Goal: Transaction & Acquisition: Purchase product/service

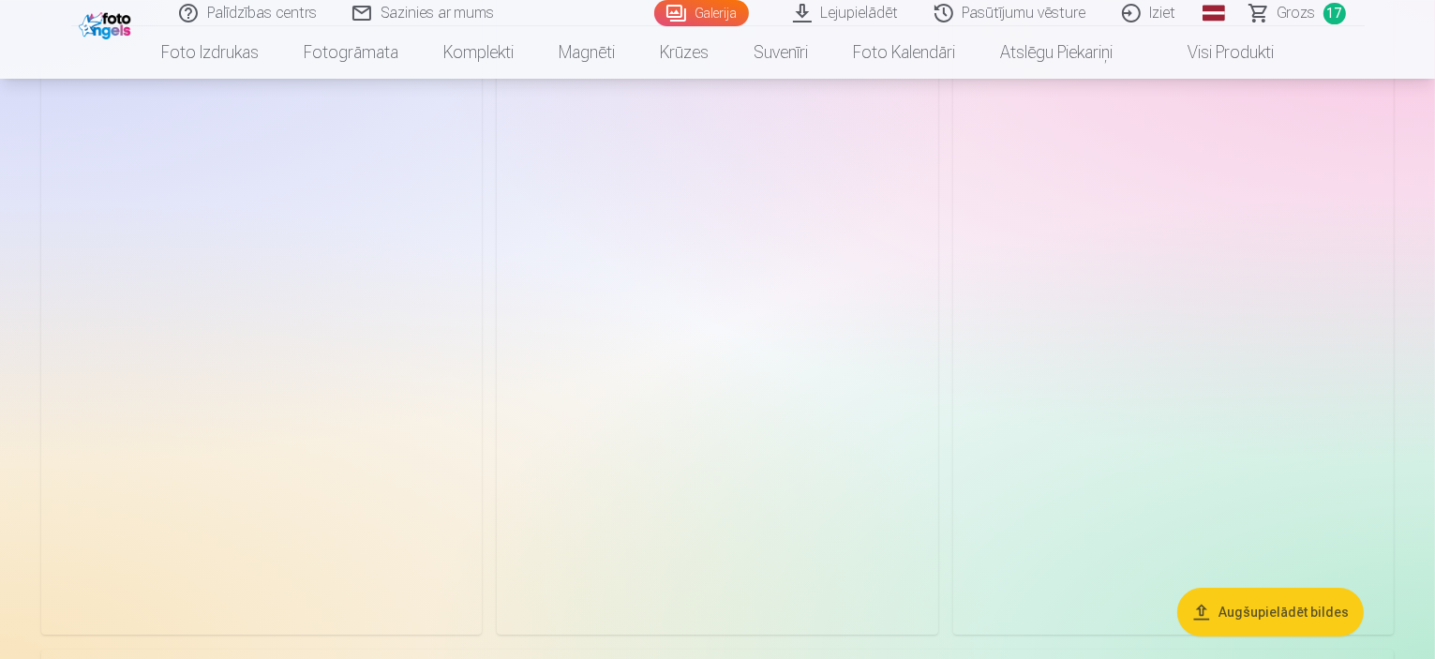
scroll to position [5437, 0]
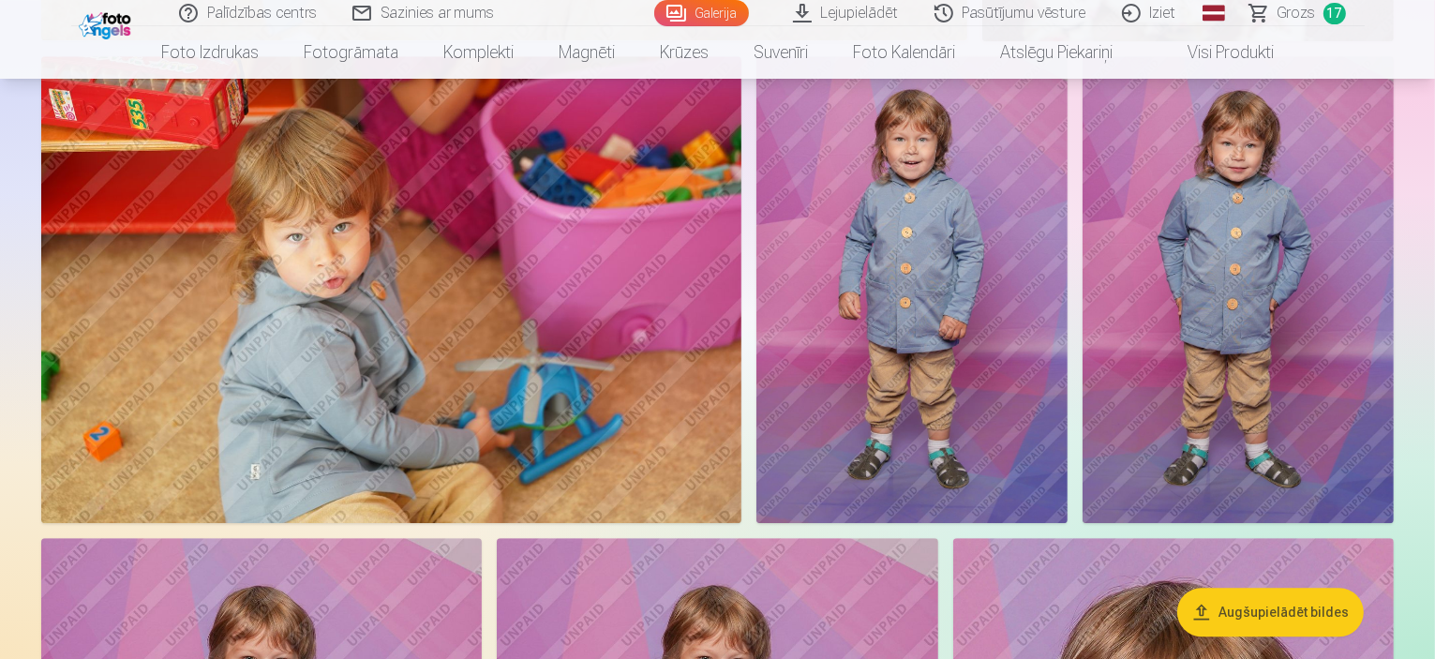
click at [1302, 17] on span "Grozs" at bounding box center [1297, 13] width 38 height 22
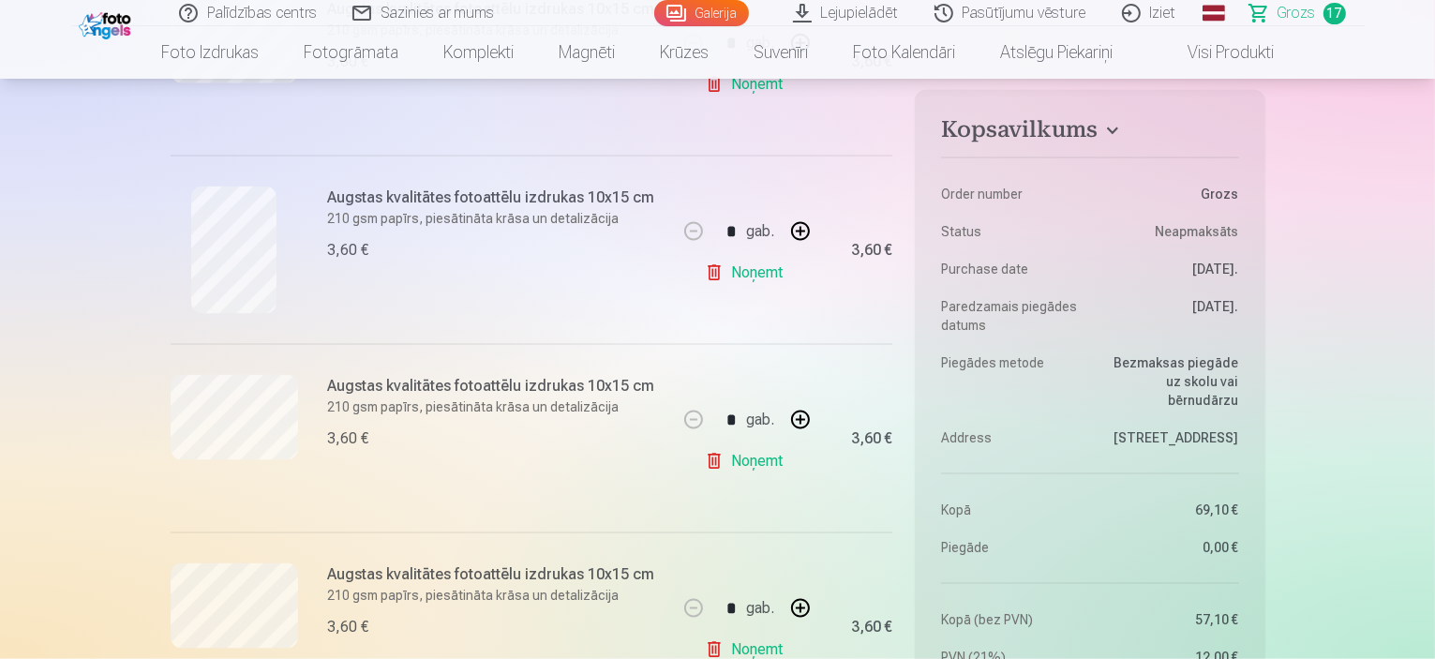
scroll to position [2625, 0]
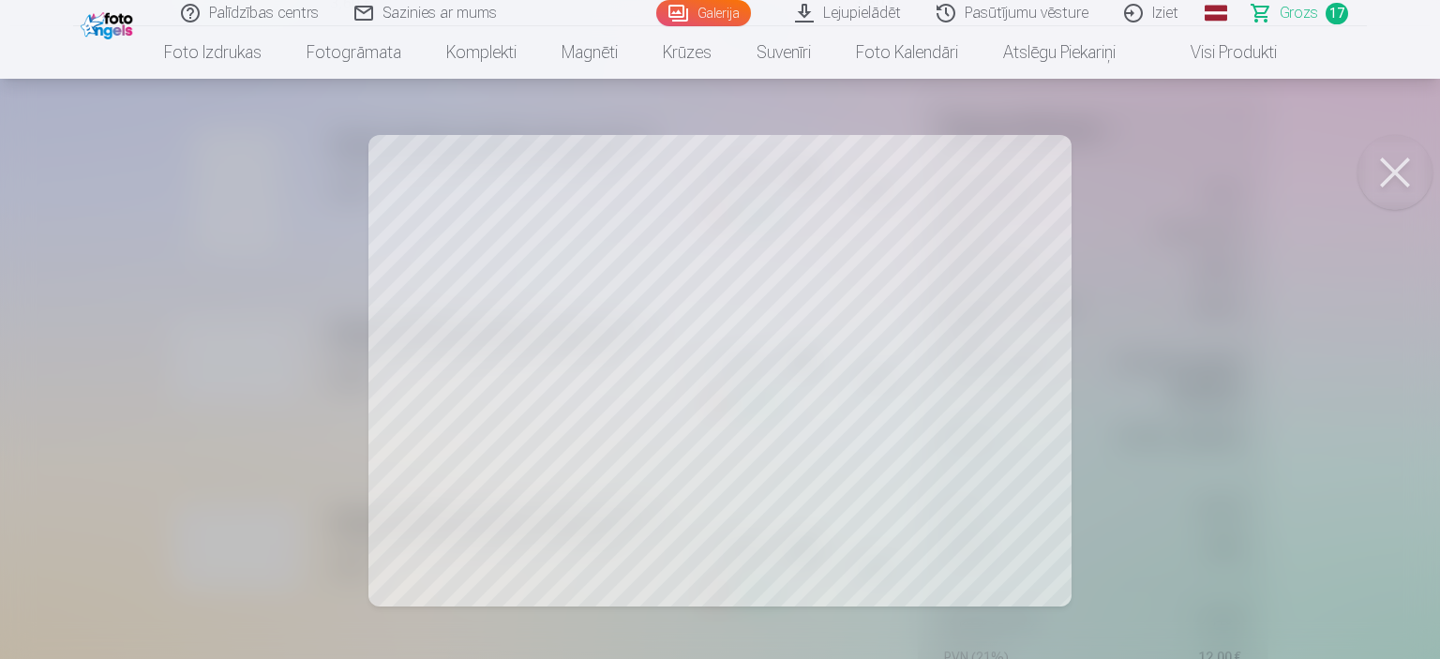
click at [1406, 176] on button at bounding box center [1394, 172] width 75 height 75
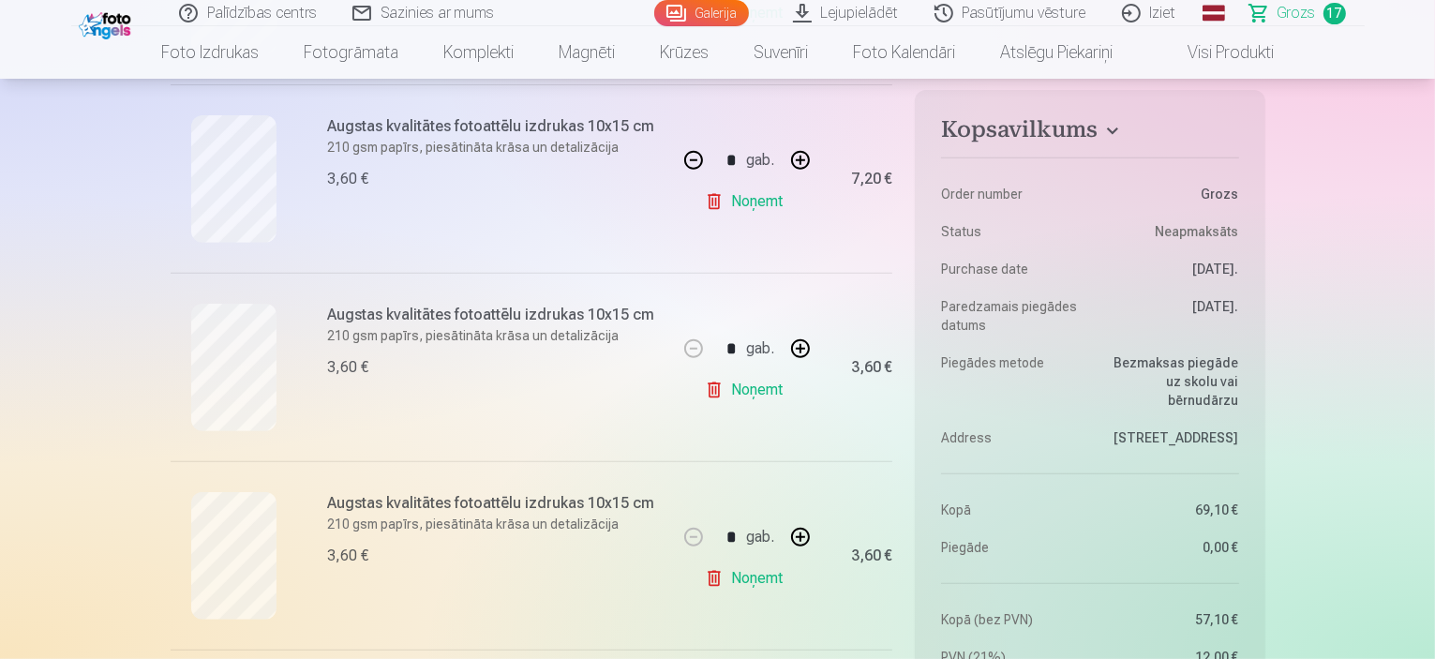
scroll to position [750, 0]
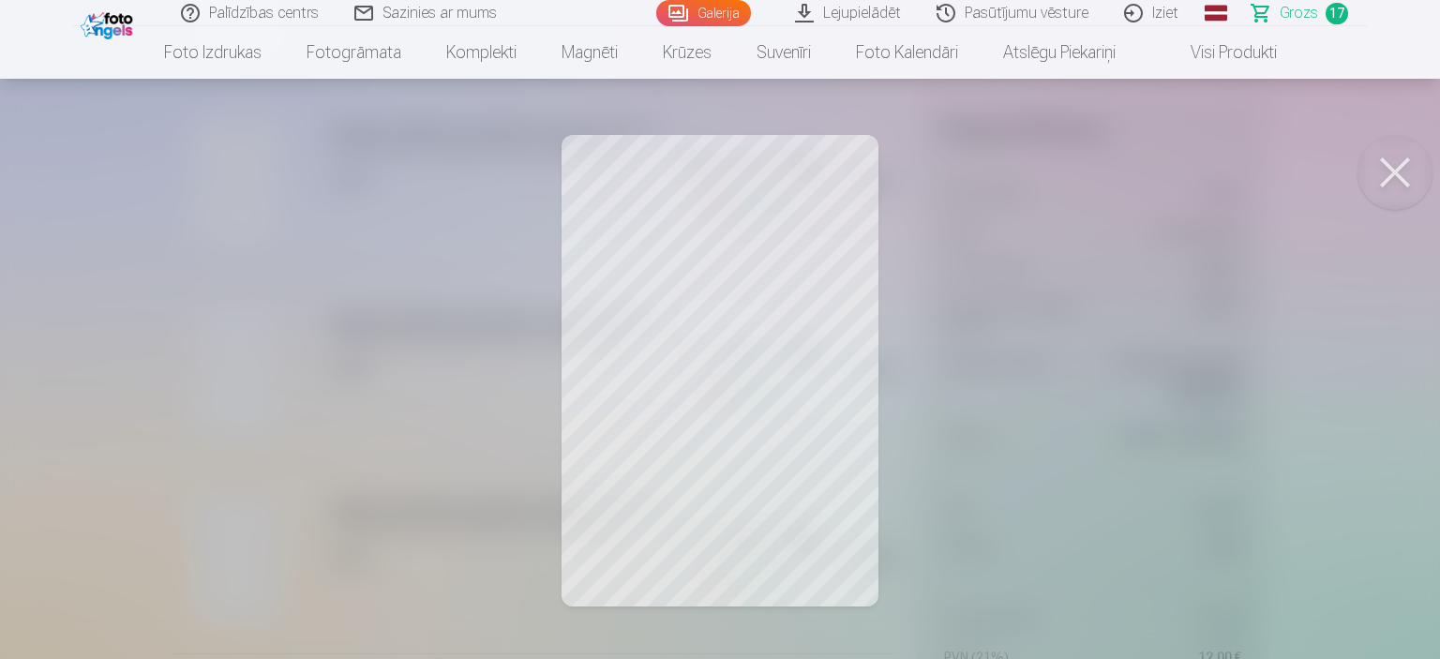
click at [1399, 164] on button at bounding box center [1394, 172] width 75 height 75
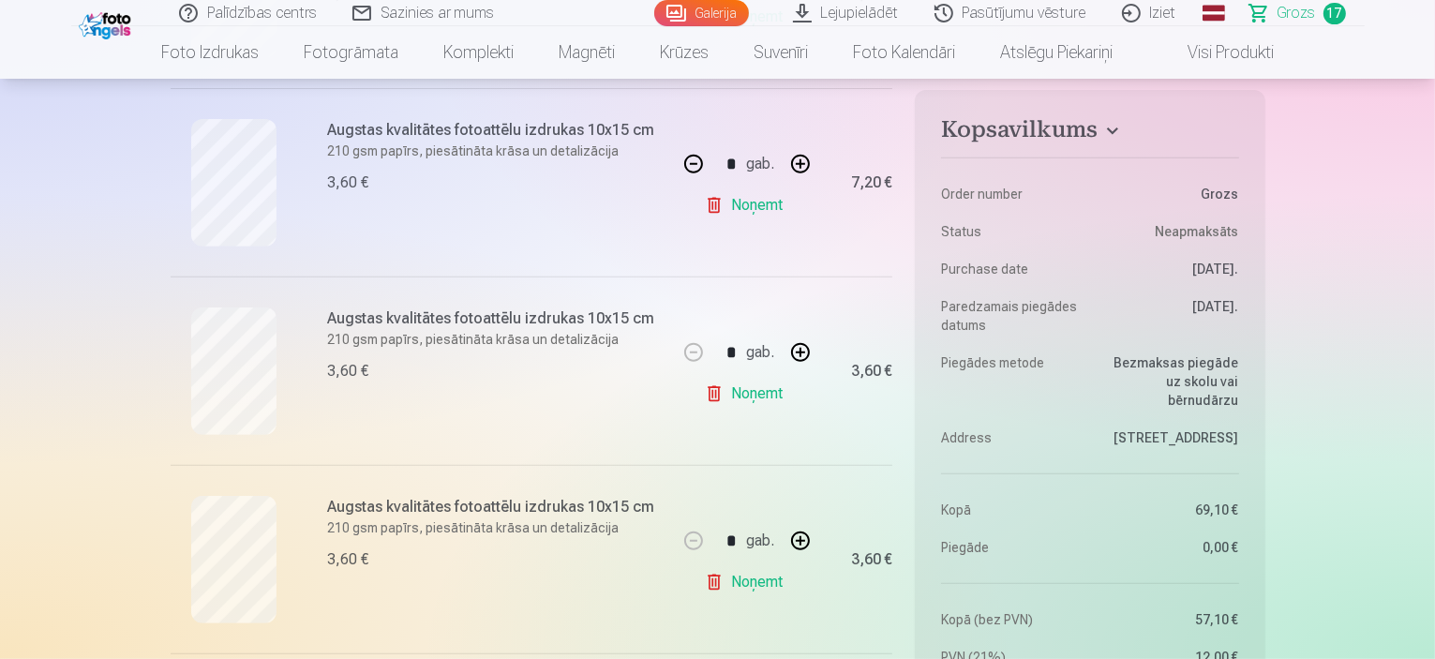
click at [692, 166] on button "button" at bounding box center [693, 164] width 45 height 45
type input "*"
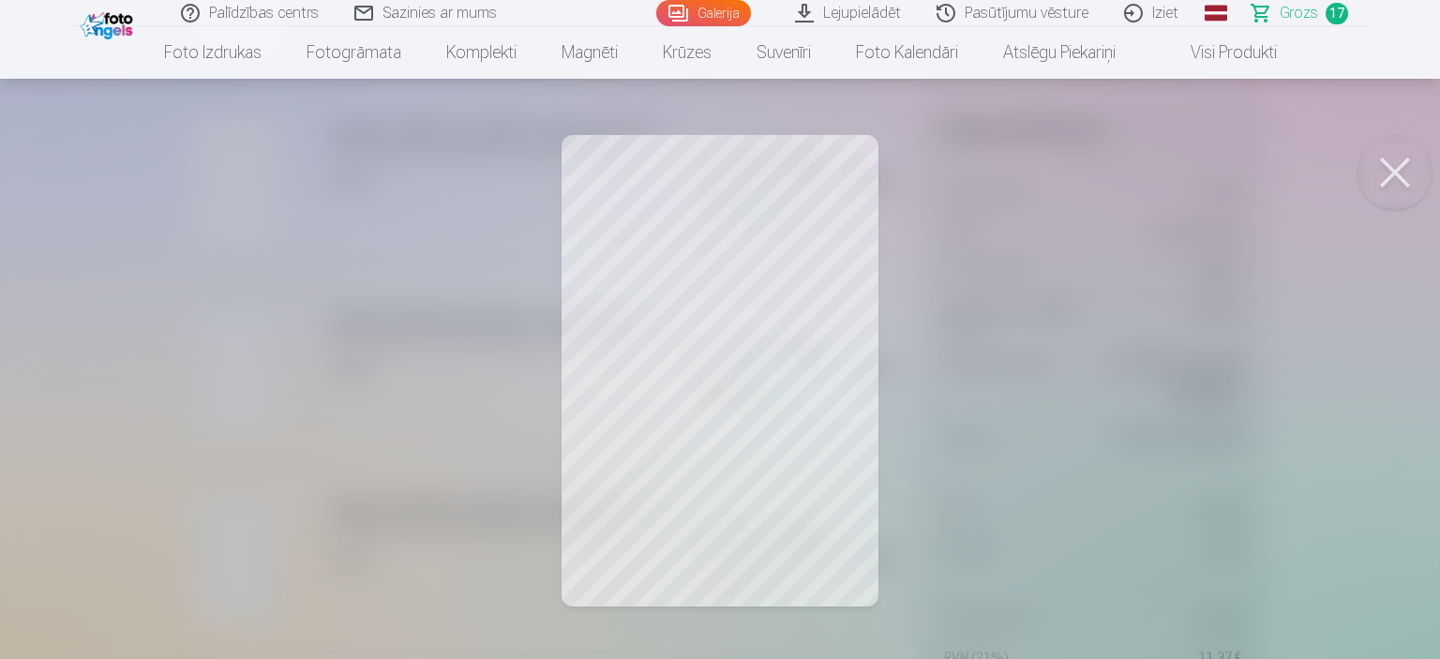
click at [1396, 175] on button at bounding box center [1394, 172] width 75 height 75
click at [1403, 158] on button at bounding box center [1394, 172] width 75 height 75
click at [1380, 183] on button at bounding box center [1394, 172] width 75 height 75
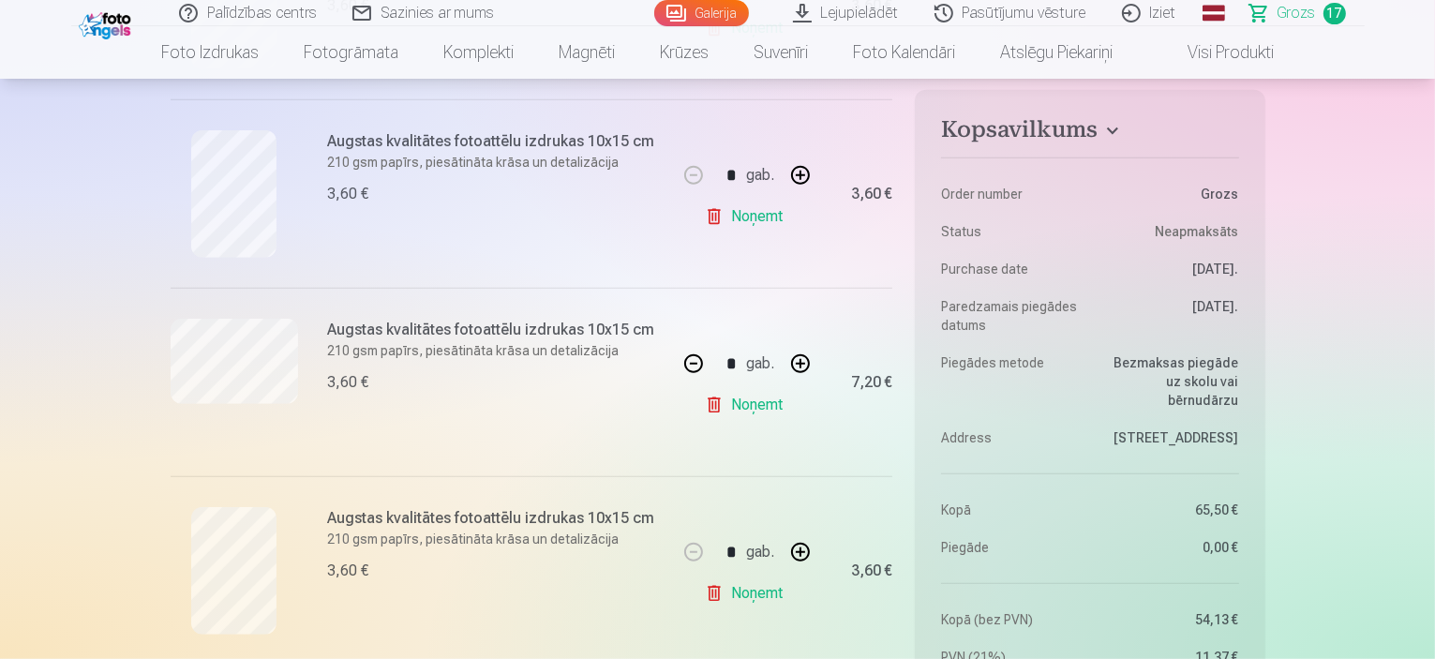
scroll to position [1125, 0]
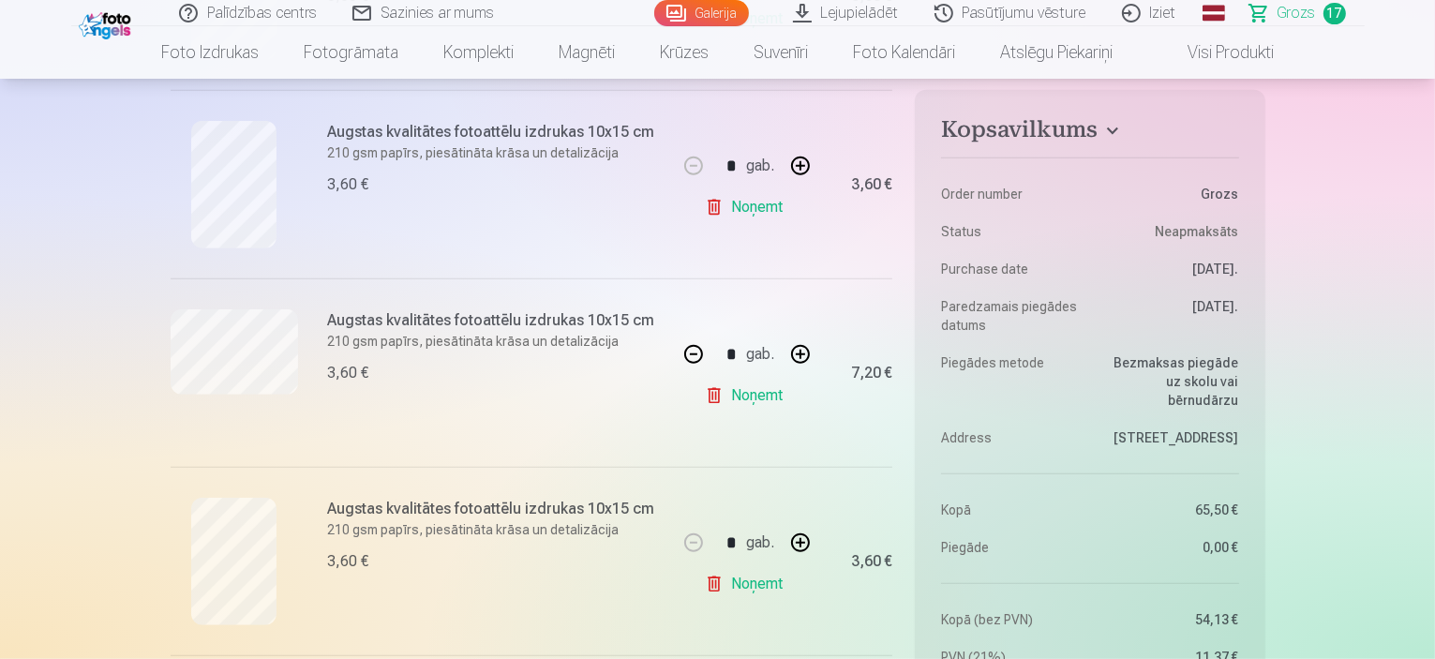
click at [736, 208] on link "Noņemt" at bounding box center [747, 206] width 85 height 37
type input "*"
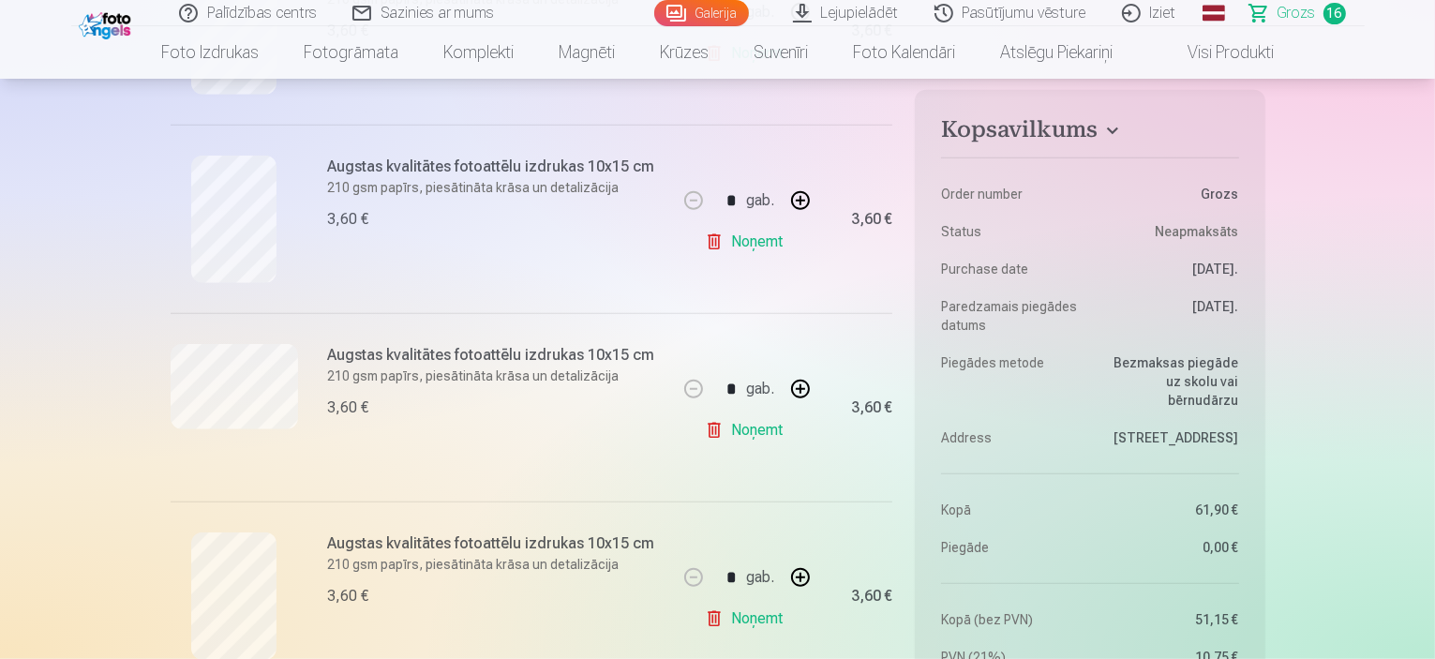
scroll to position [1500, 0]
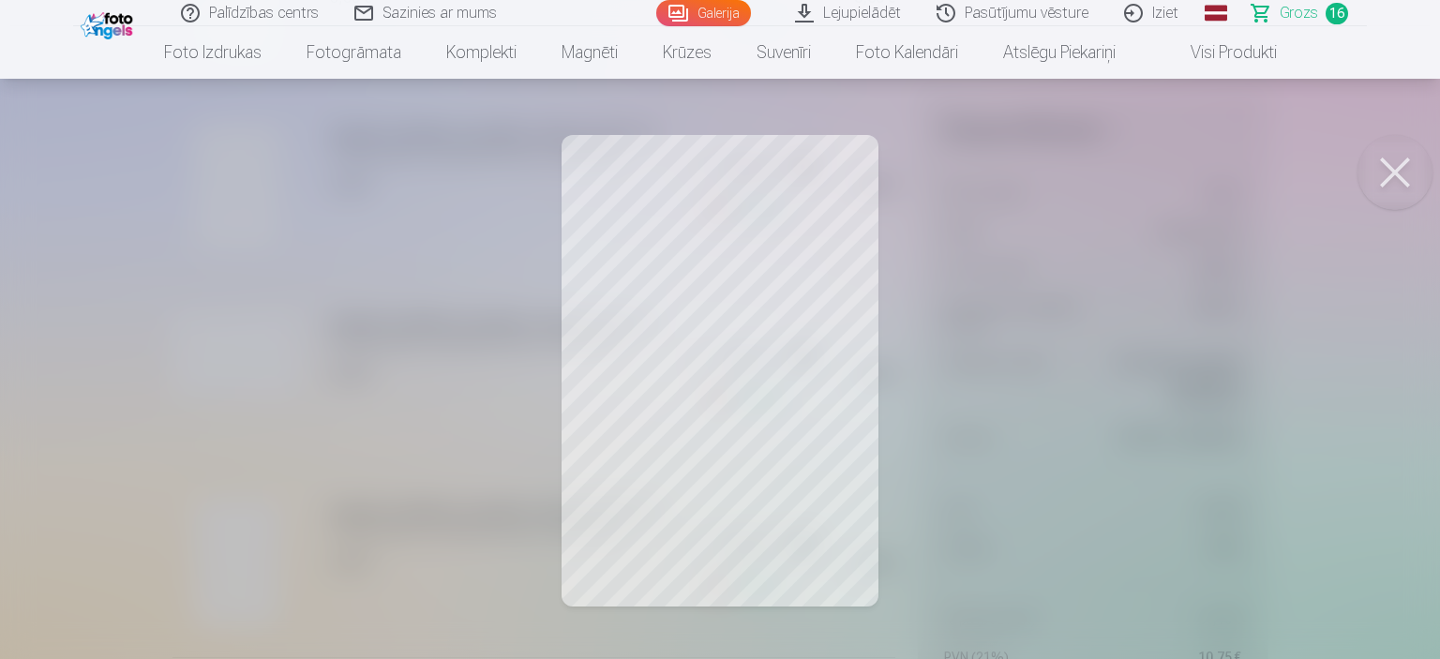
click at [1394, 174] on button at bounding box center [1394, 172] width 75 height 75
click at [1384, 168] on button at bounding box center [1394, 172] width 75 height 75
click at [1382, 172] on button at bounding box center [1394, 172] width 75 height 75
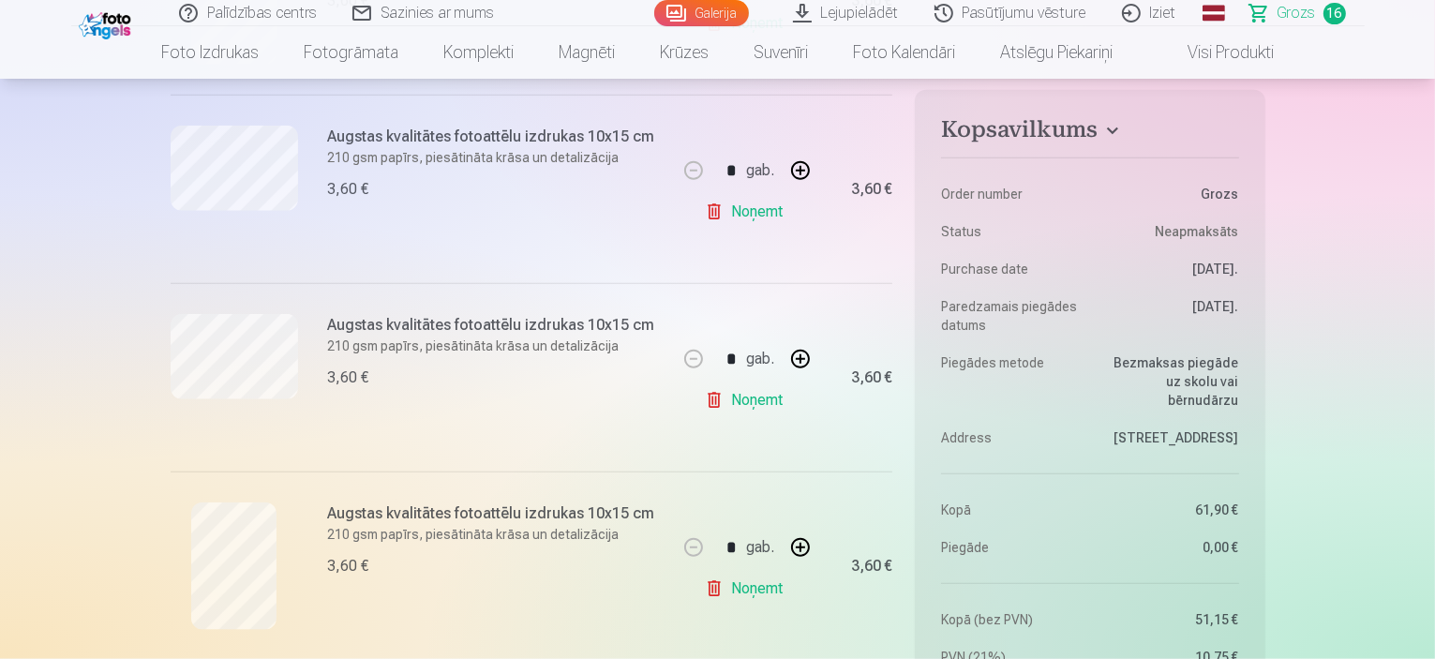
scroll to position [2250, 0]
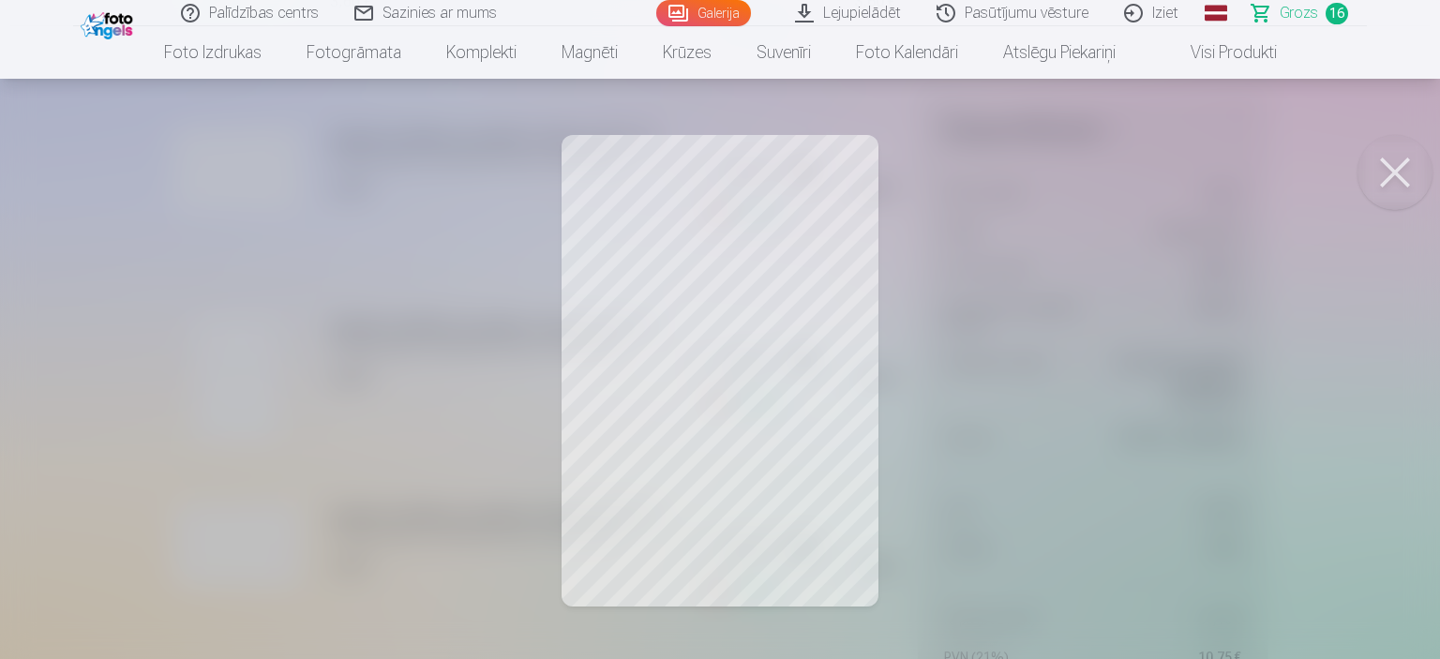
click at [1396, 174] on button at bounding box center [1394, 172] width 75 height 75
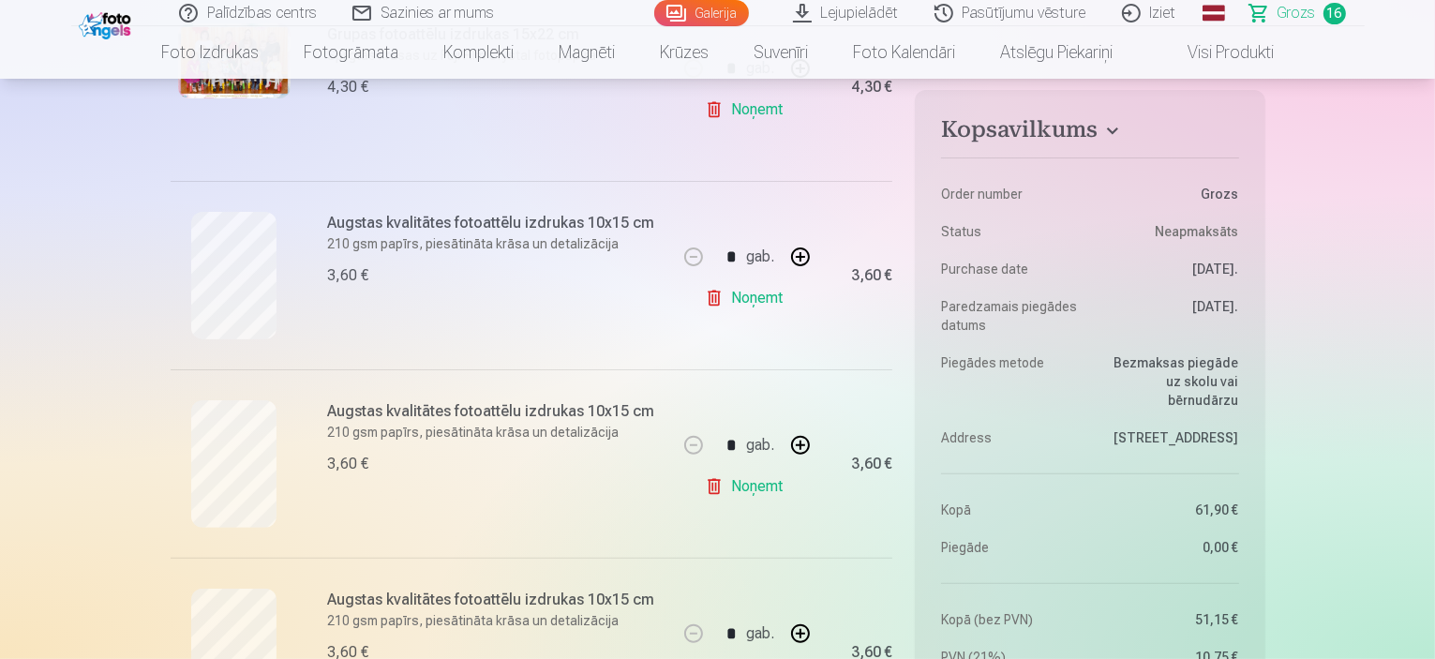
scroll to position [562, 0]
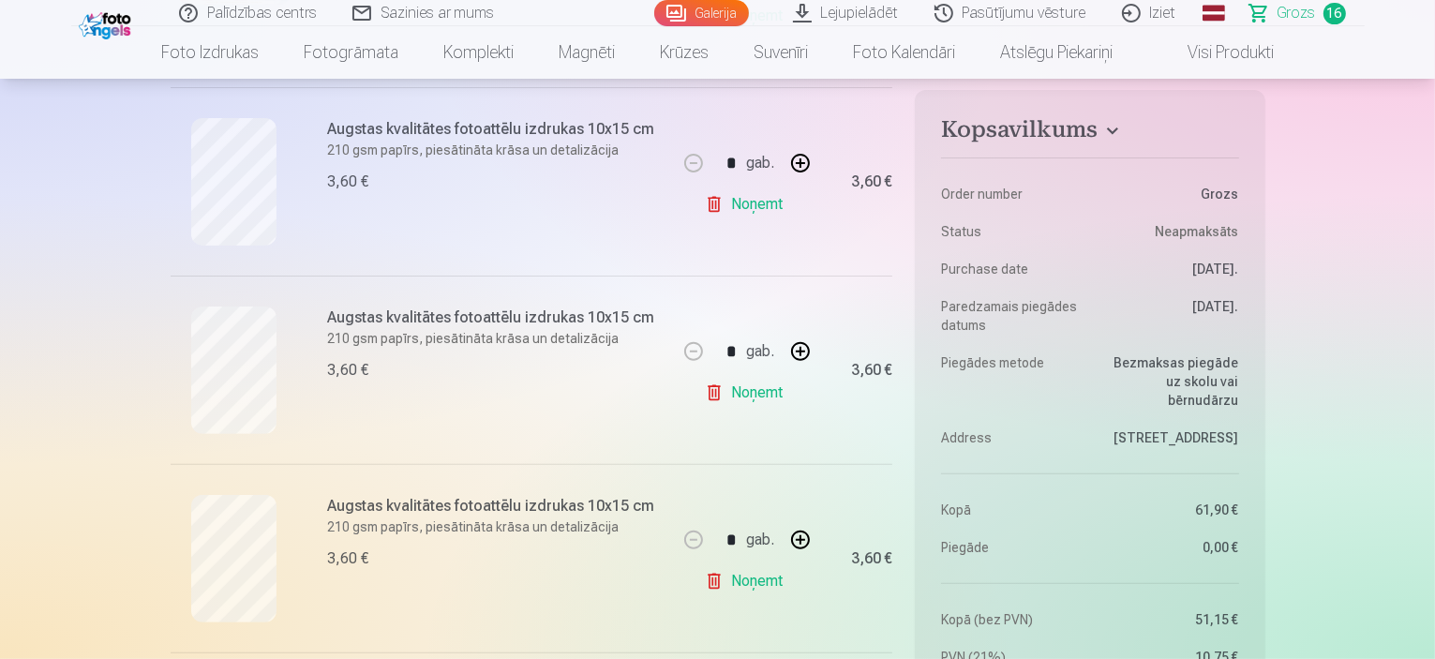
click at [809, 354] on button "button" at bounding box center [800, 351] width 45 height 45
type input "*"
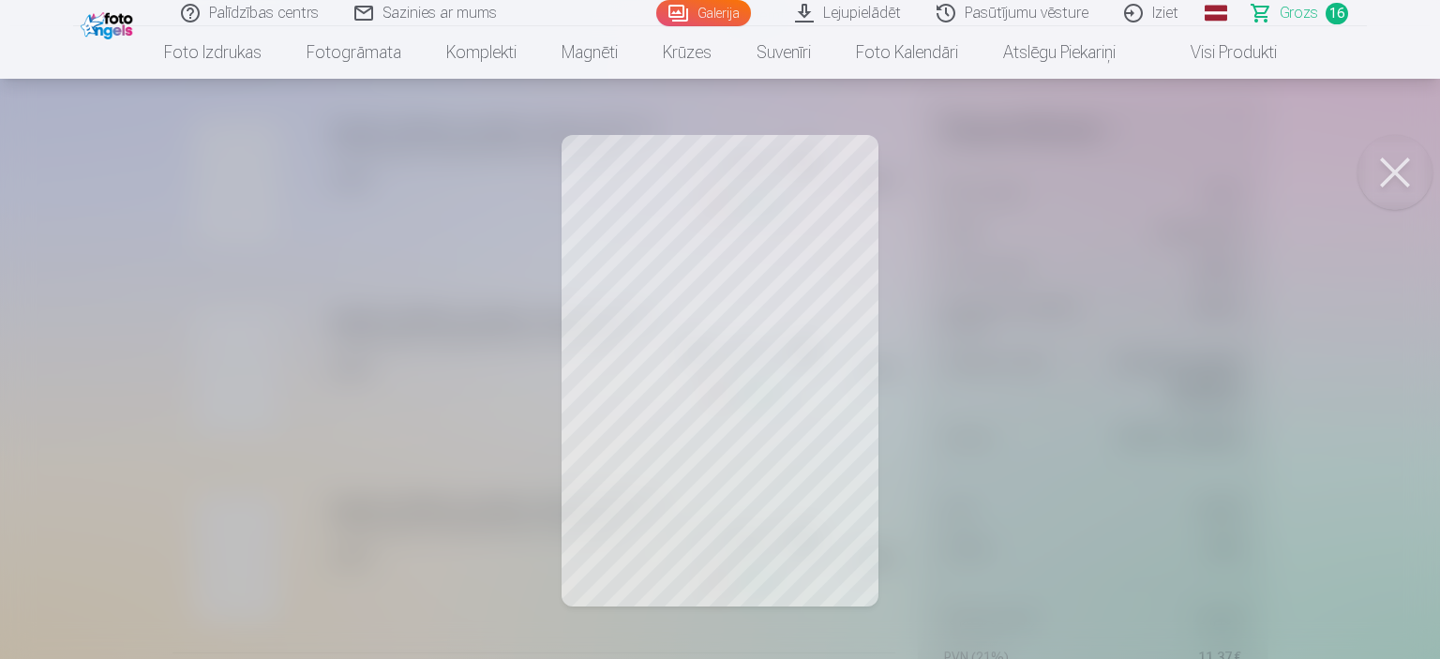
click at [1378, 167] on button at bounding box center [1394, 172] width 75 height 75
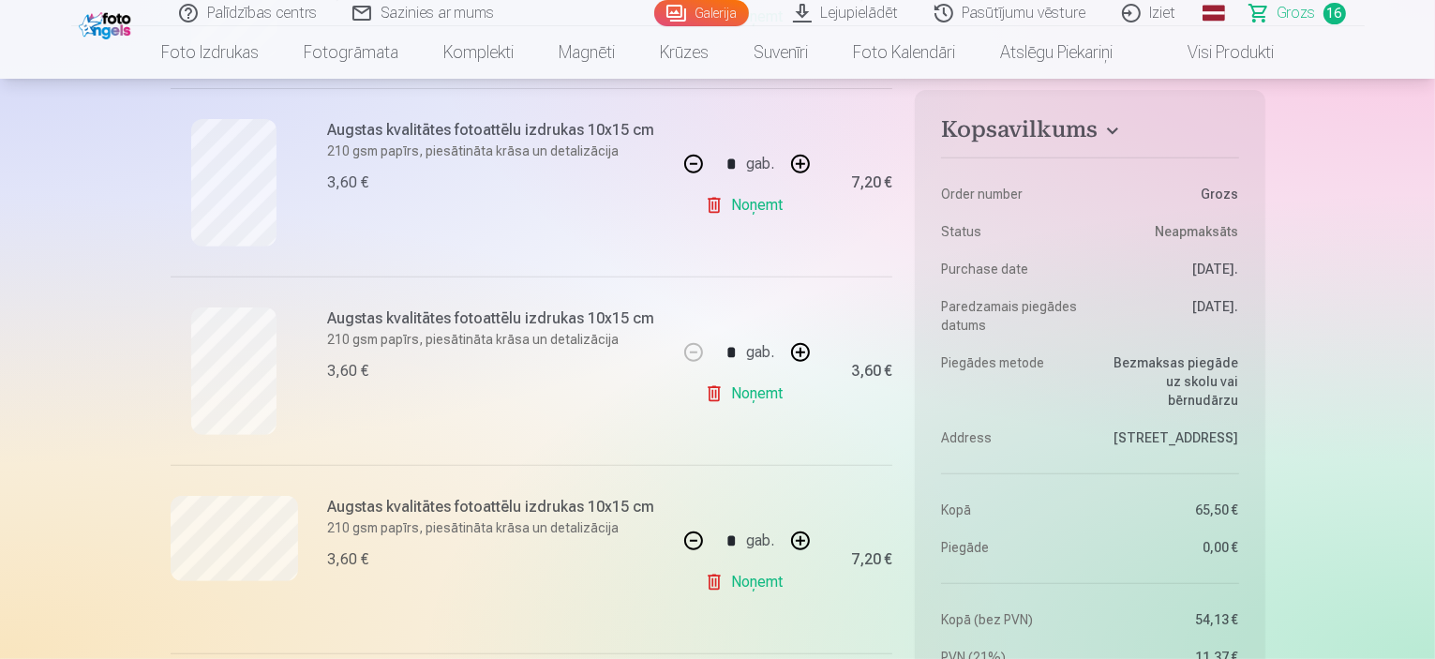
scroll to position [844, 0]
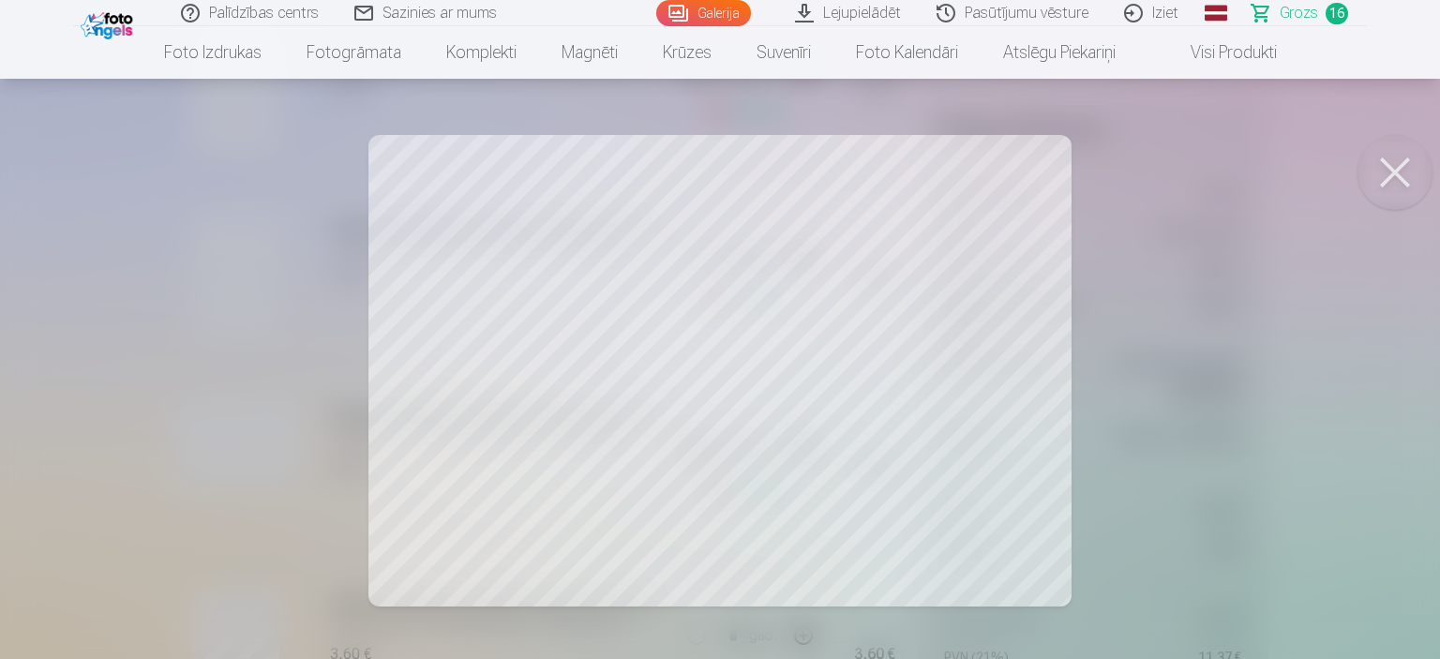
click at [1411, 158] on button at bounding box center [1394, 172] width 75 height 75
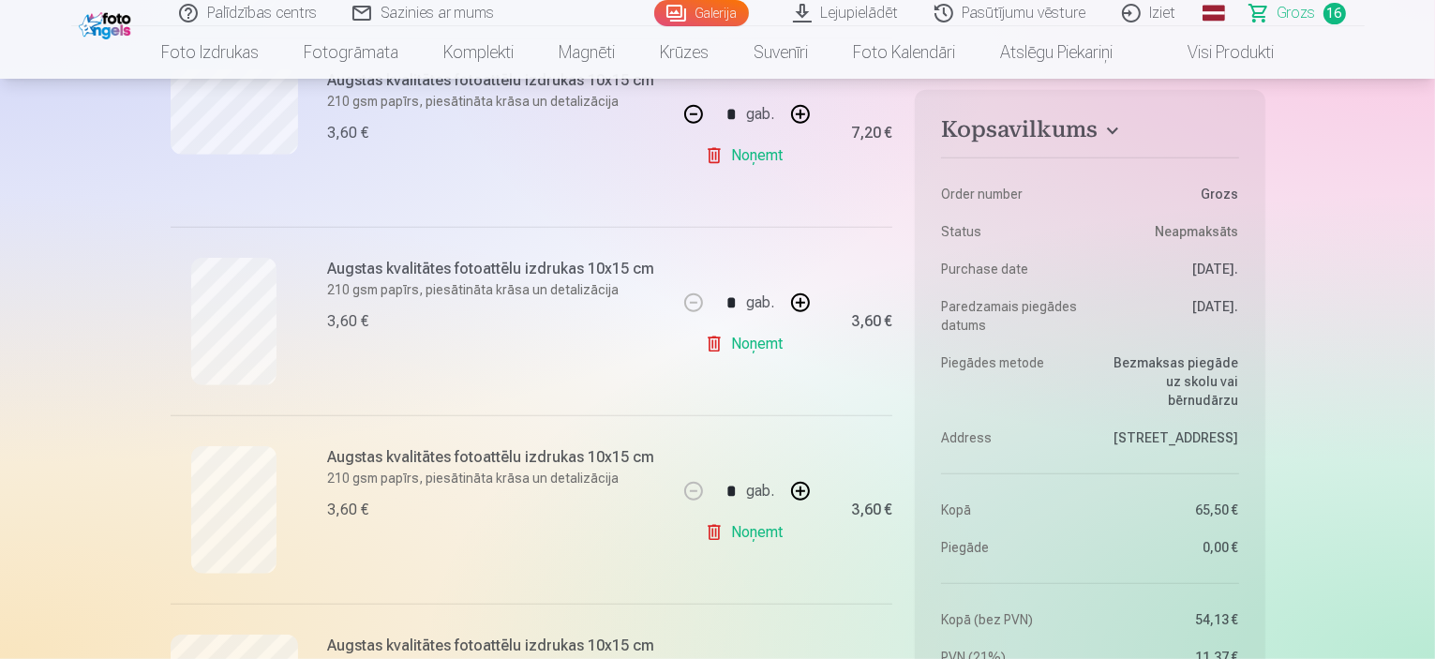
scroll to position [1219, 0]
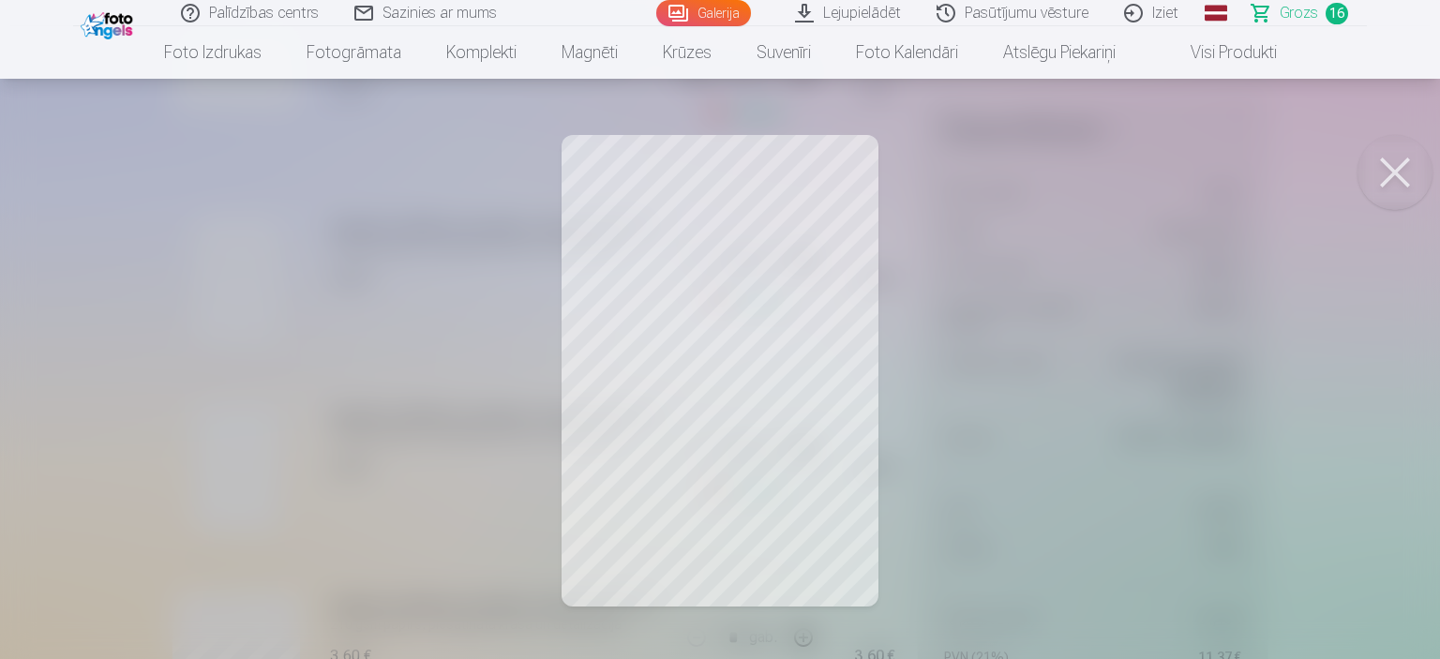
click at [1400, 164] on button at bounding box center [1394, 172] width 75 height 75
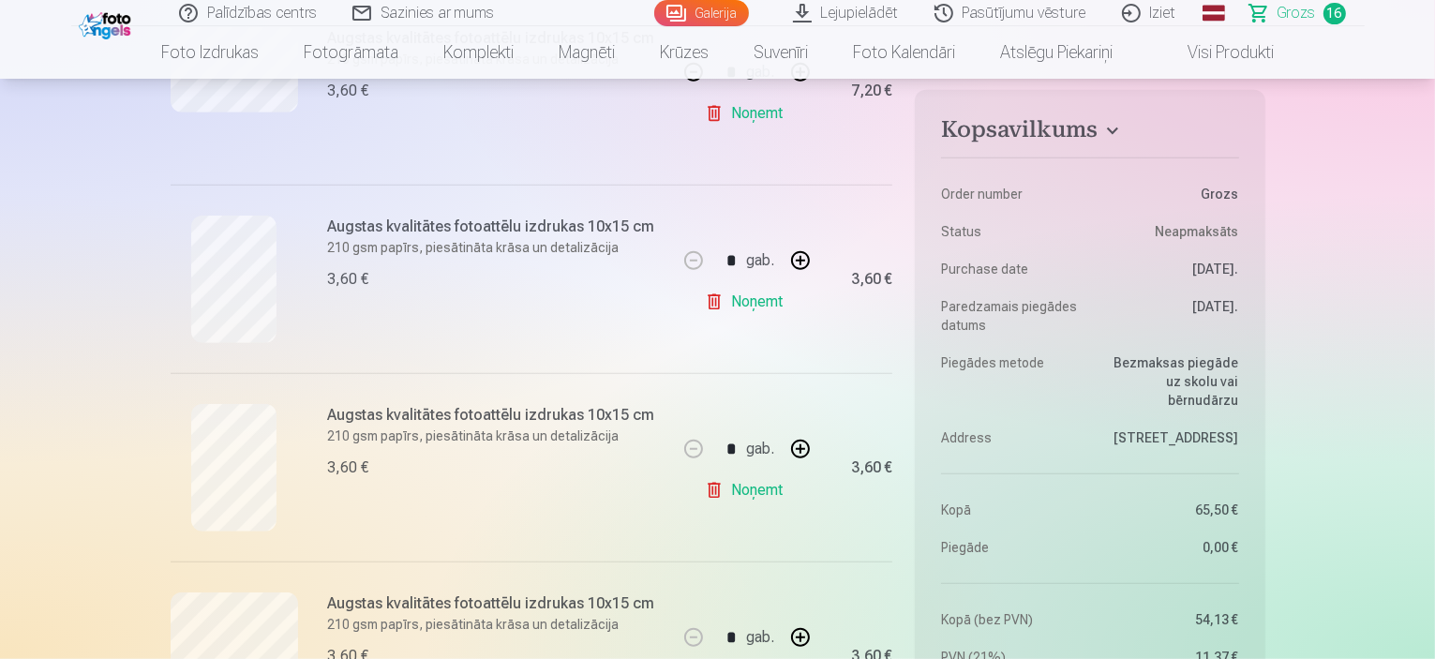
click at [754, 308] on link "Noņemt" at bounding box center [747, 301] width 85 height 37
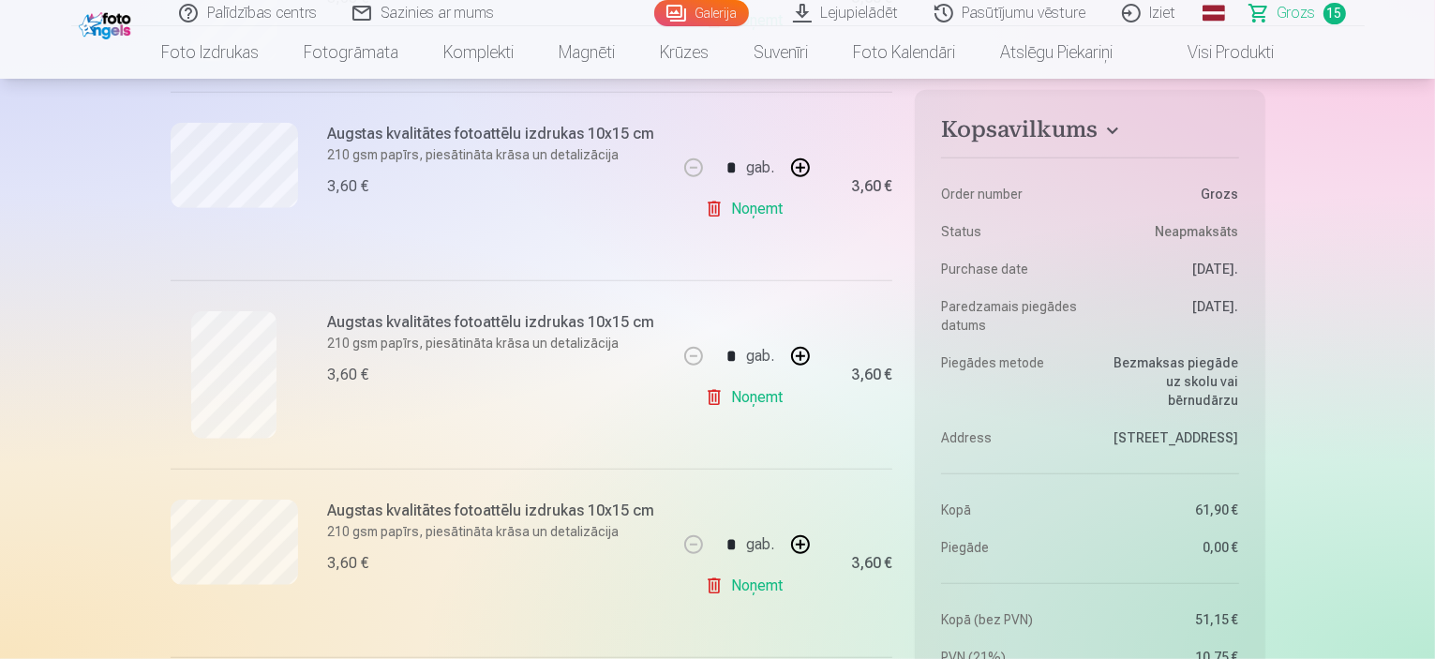
scroll to position [1594, 0]
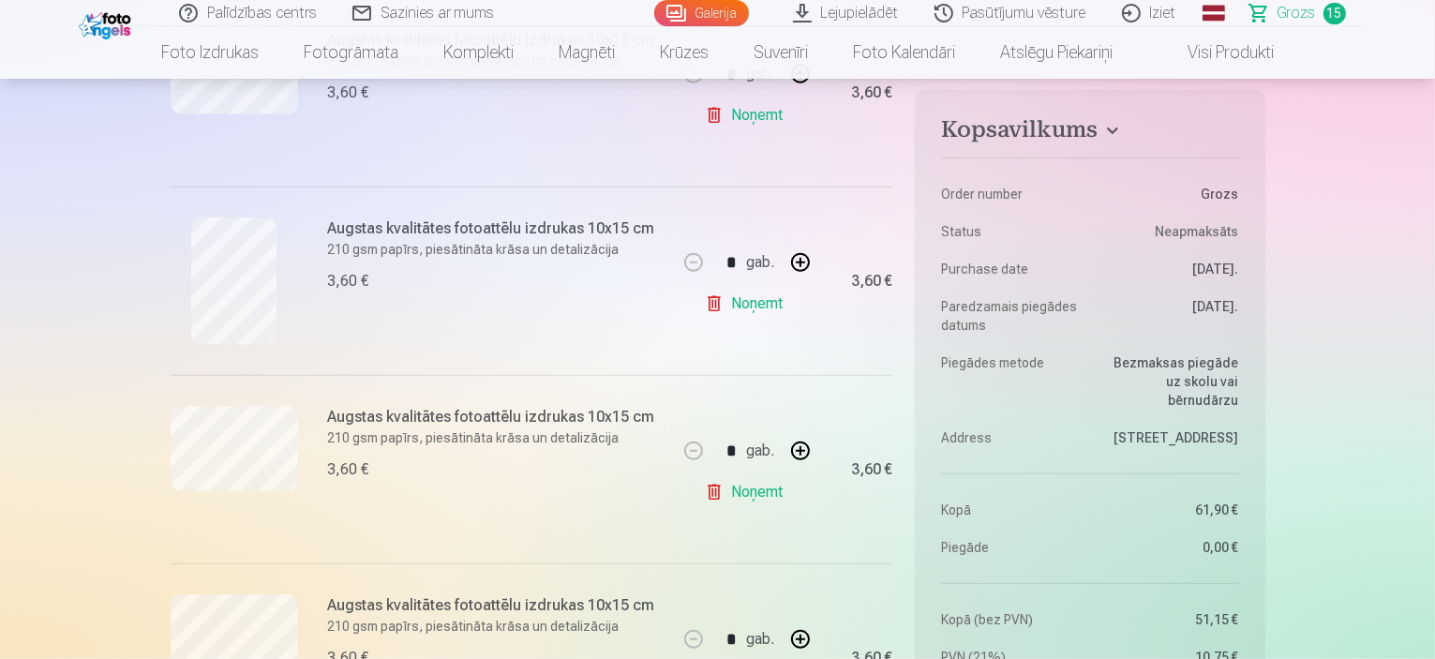
click at [776, 494] on link "Noņemt" at bounding box center [747, 491] width 85 height 37
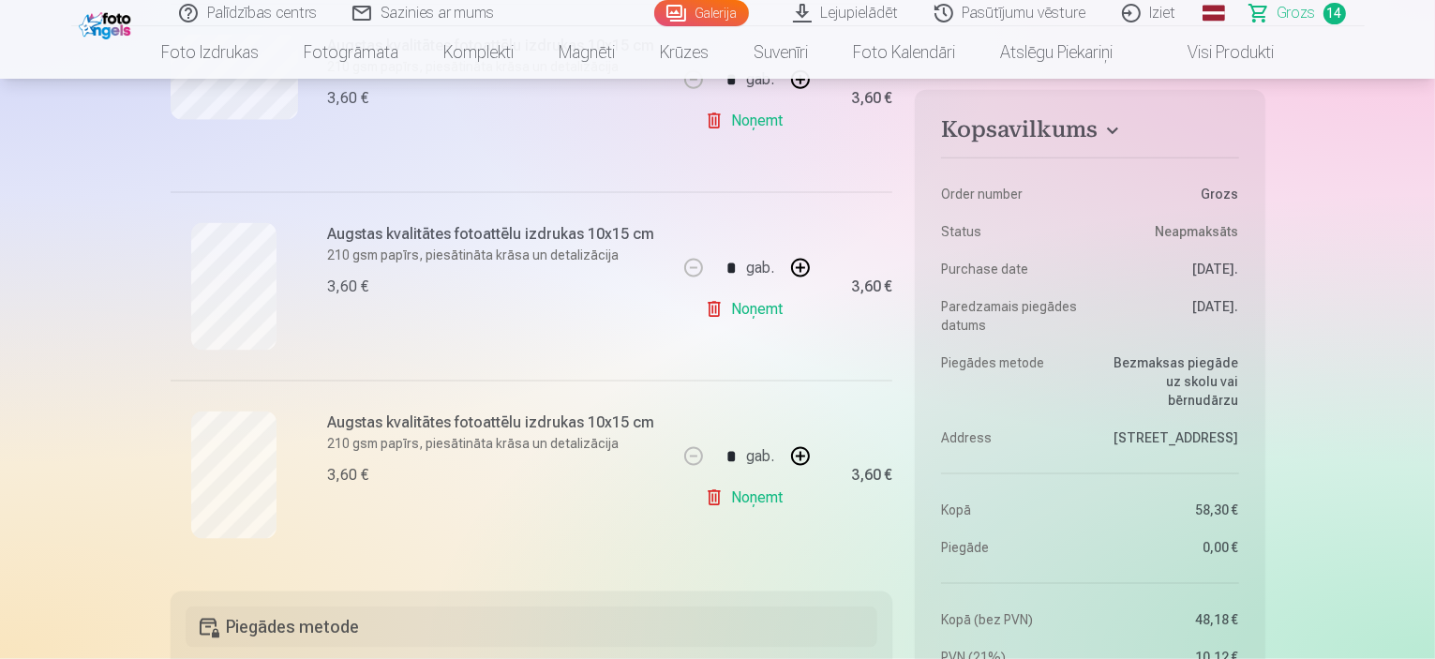
scroll to position [2531, 0]
click at [743, 500] on link "Noņemt" at bounding box center [747, 496] width 85 height 37
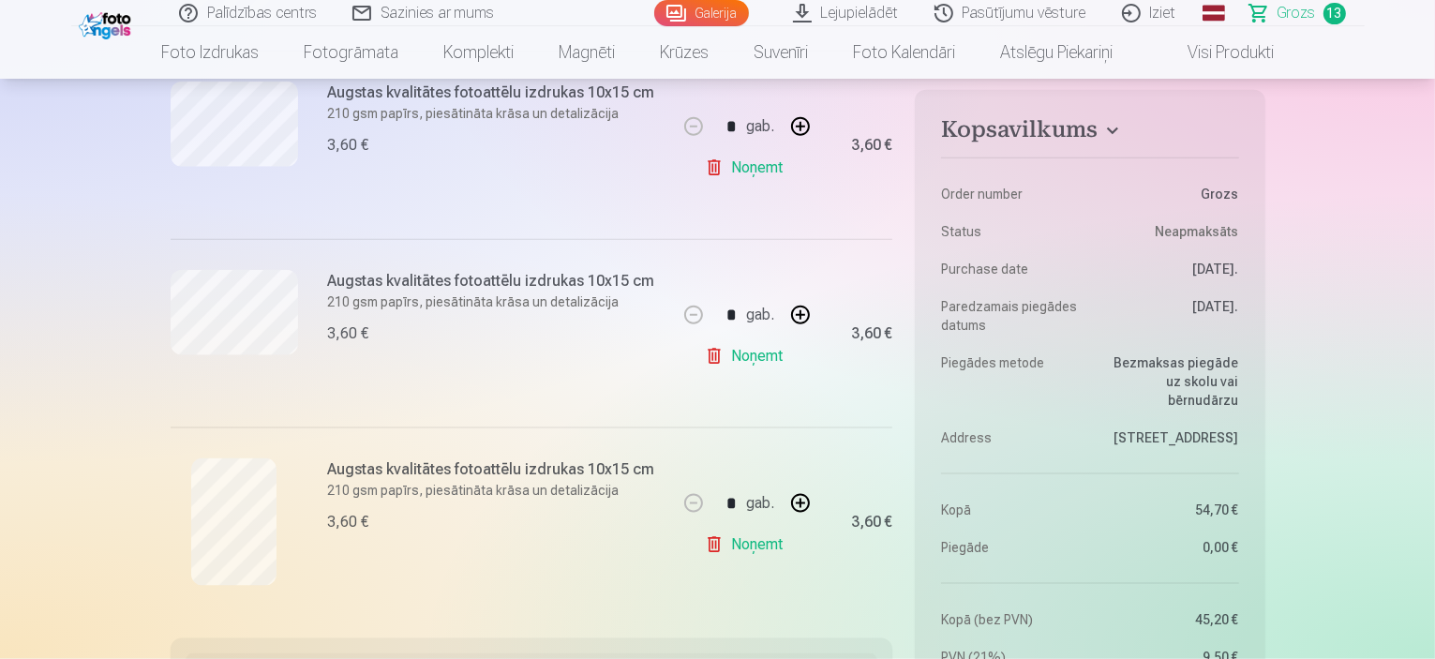
scroll to position [2250, 0]
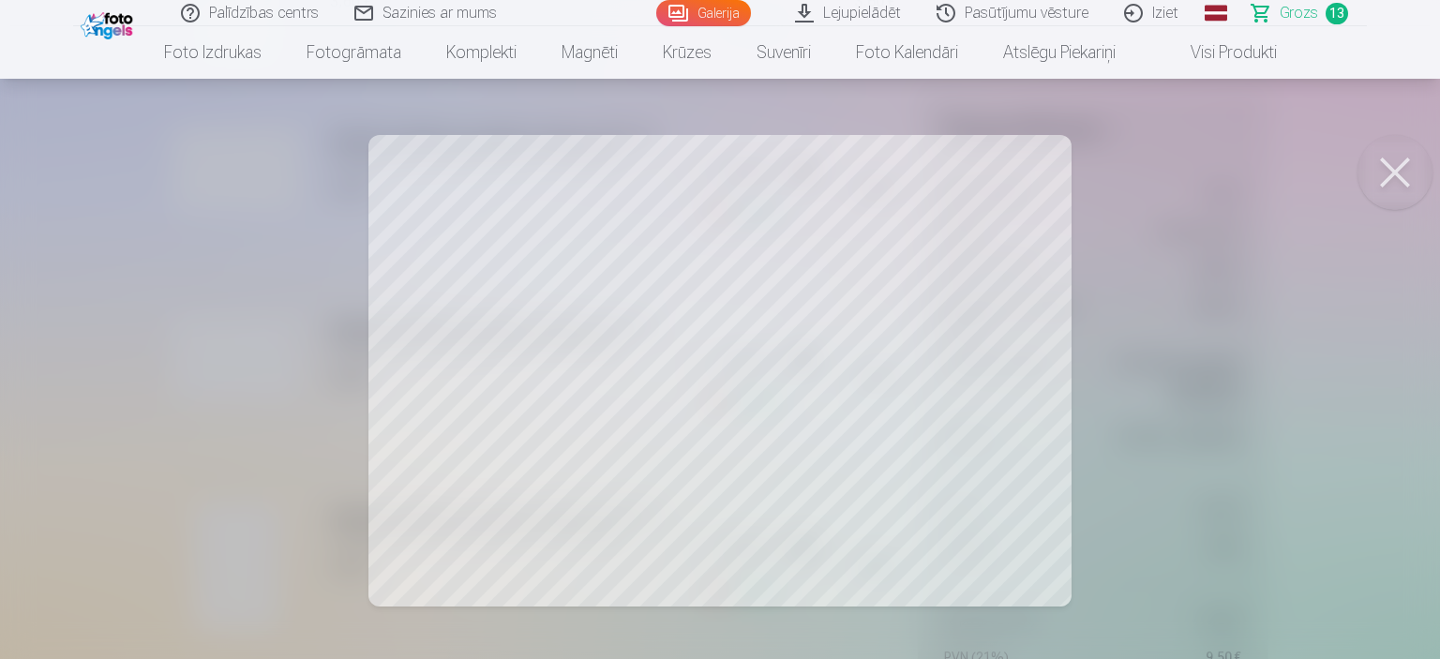
click at [1400, 172] on button at bounding box center [1394, 172] width 75 height 75
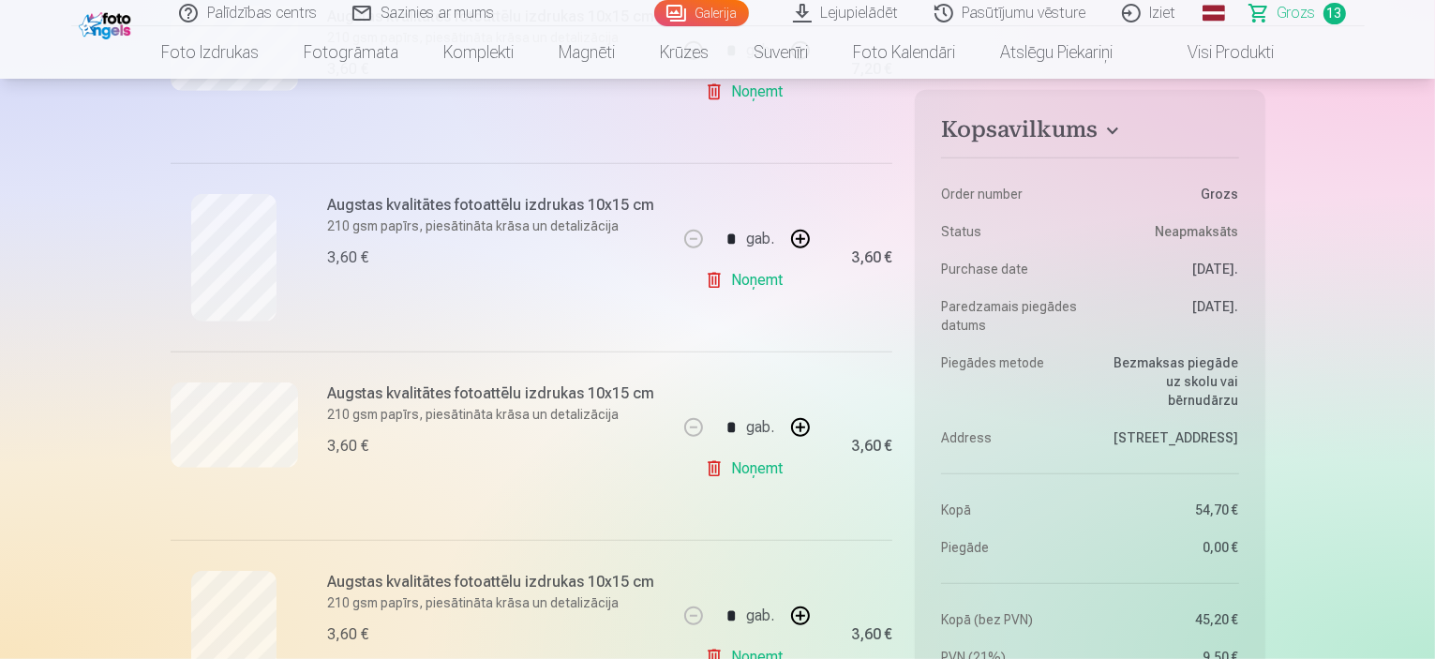
scroll to position [1219, 0]
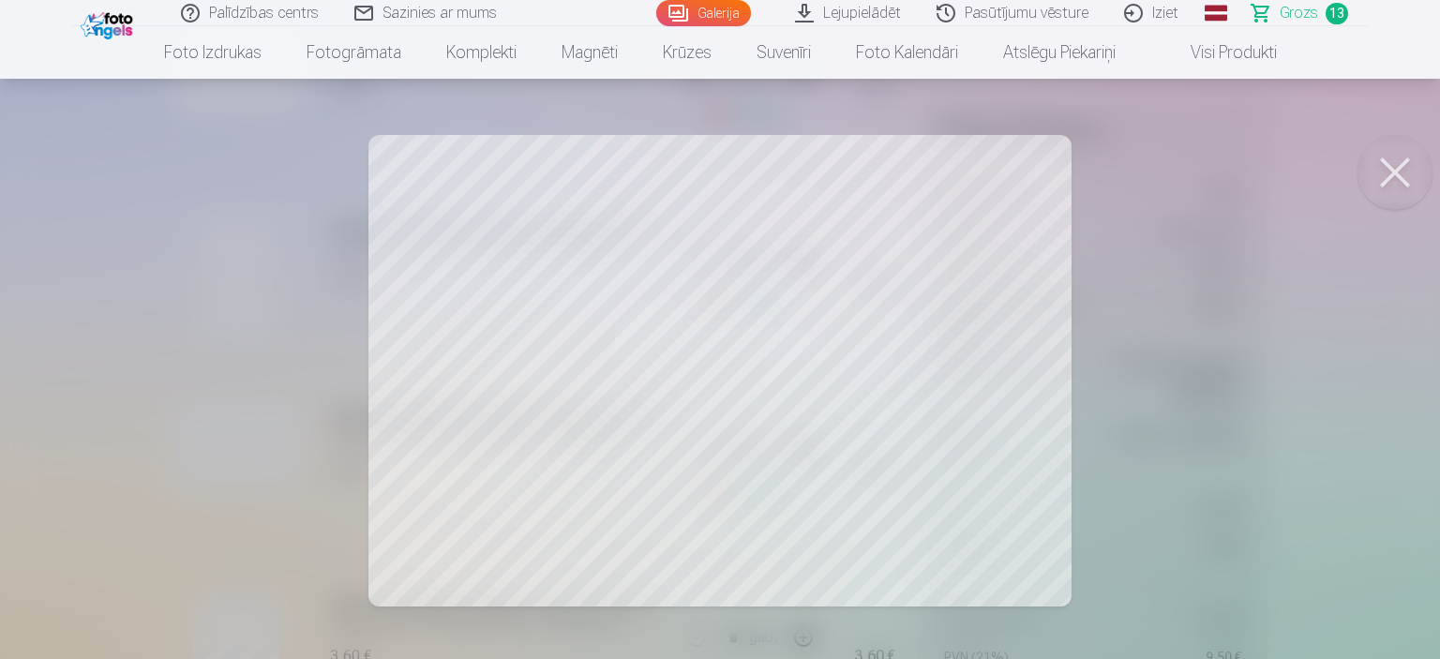
click at [1414, 181] on button at bounding box center [1394, 172] width 75 height 75
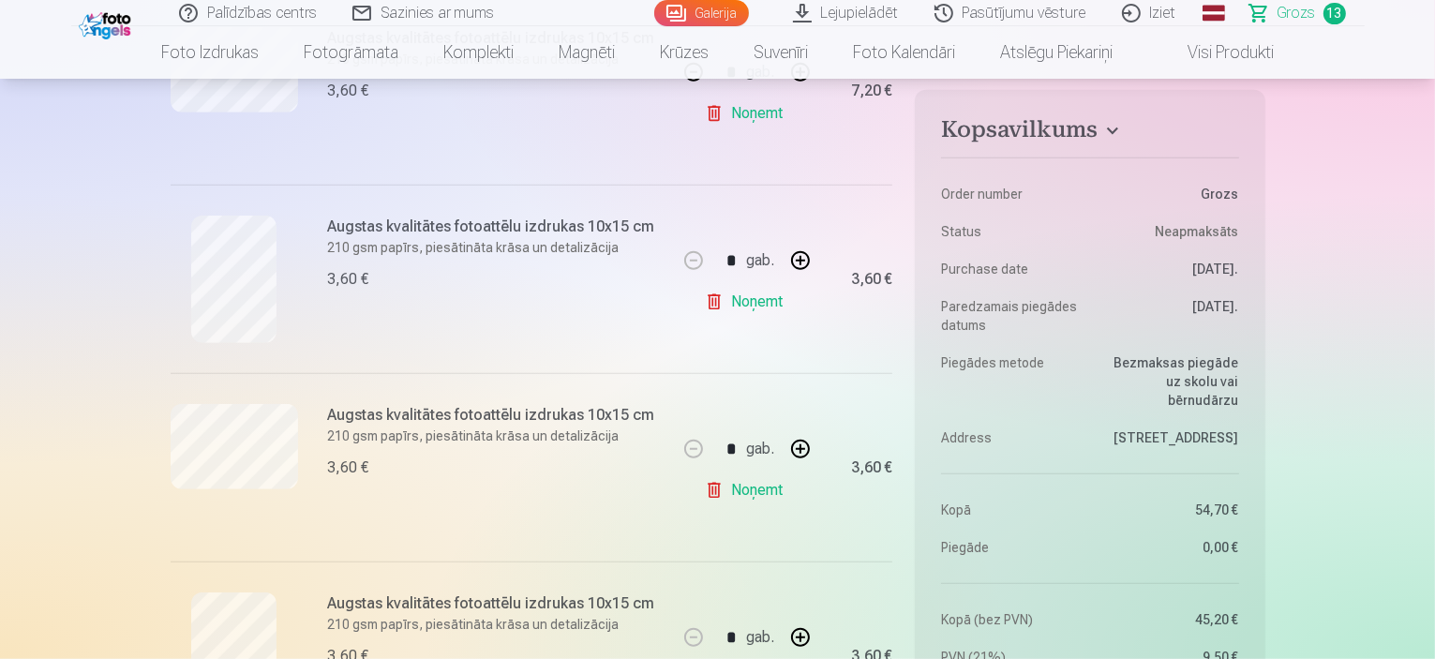
click at [741, 491] on link "Noņemt" at bounding box center [747, 490] width 85 height 37
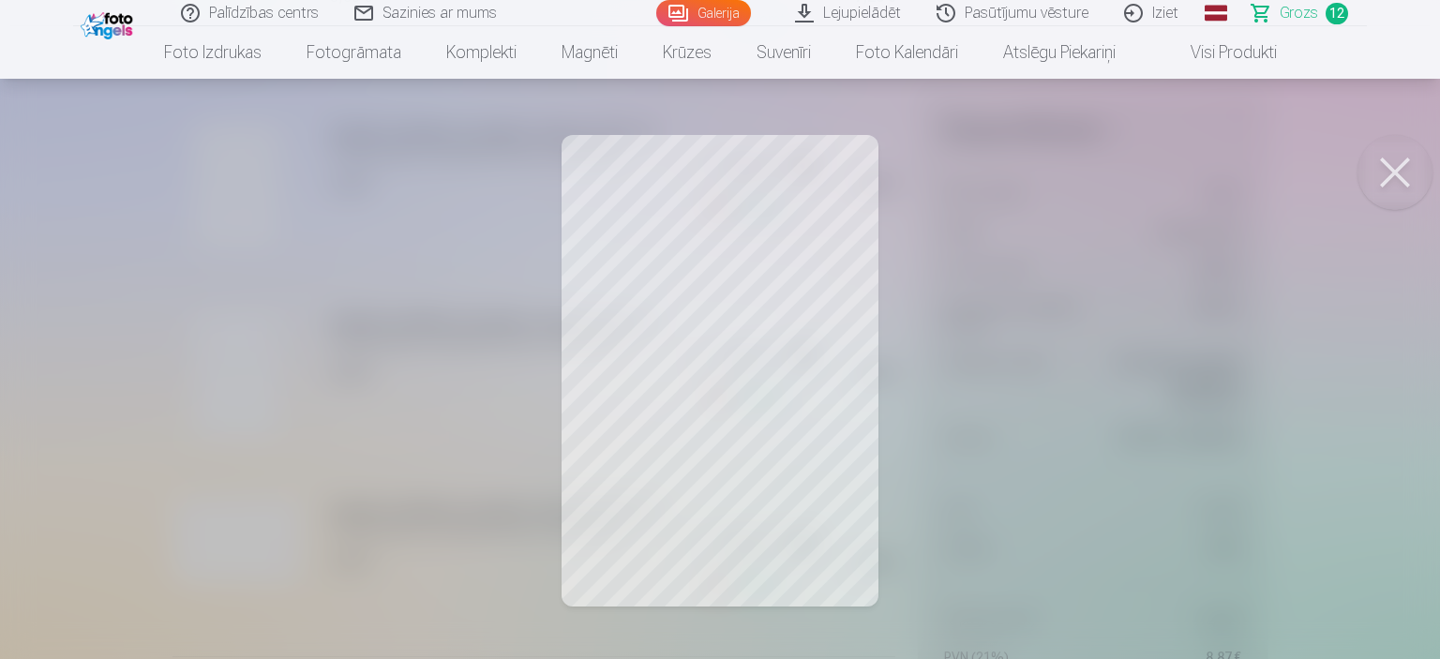
click at [1408, 172] on button at bounding box center [1394, 172] width 75 height 75
click at [1394, 164] on button at bounding box center [1394, 172] width 75 height 75
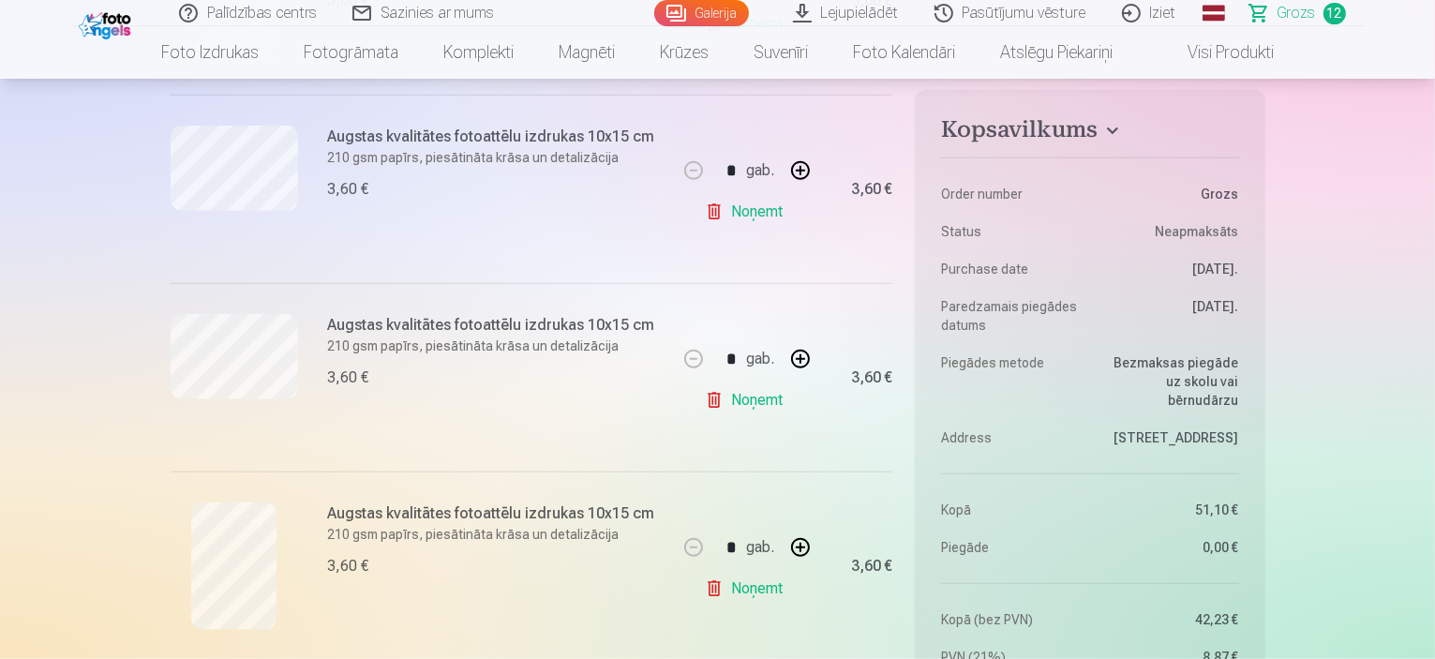
scroll to position [2250, 0]
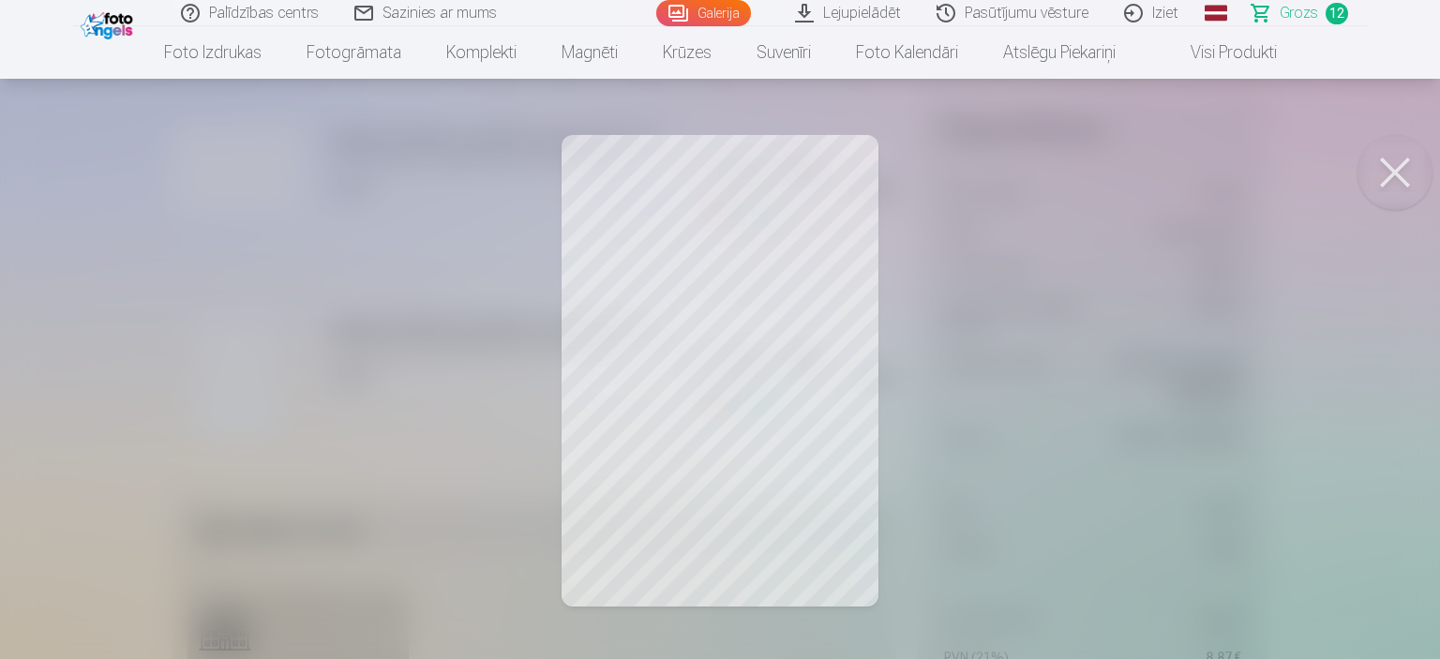
click at [1408, 172] on button at bounding box center [1394, 172] width 75 height 75
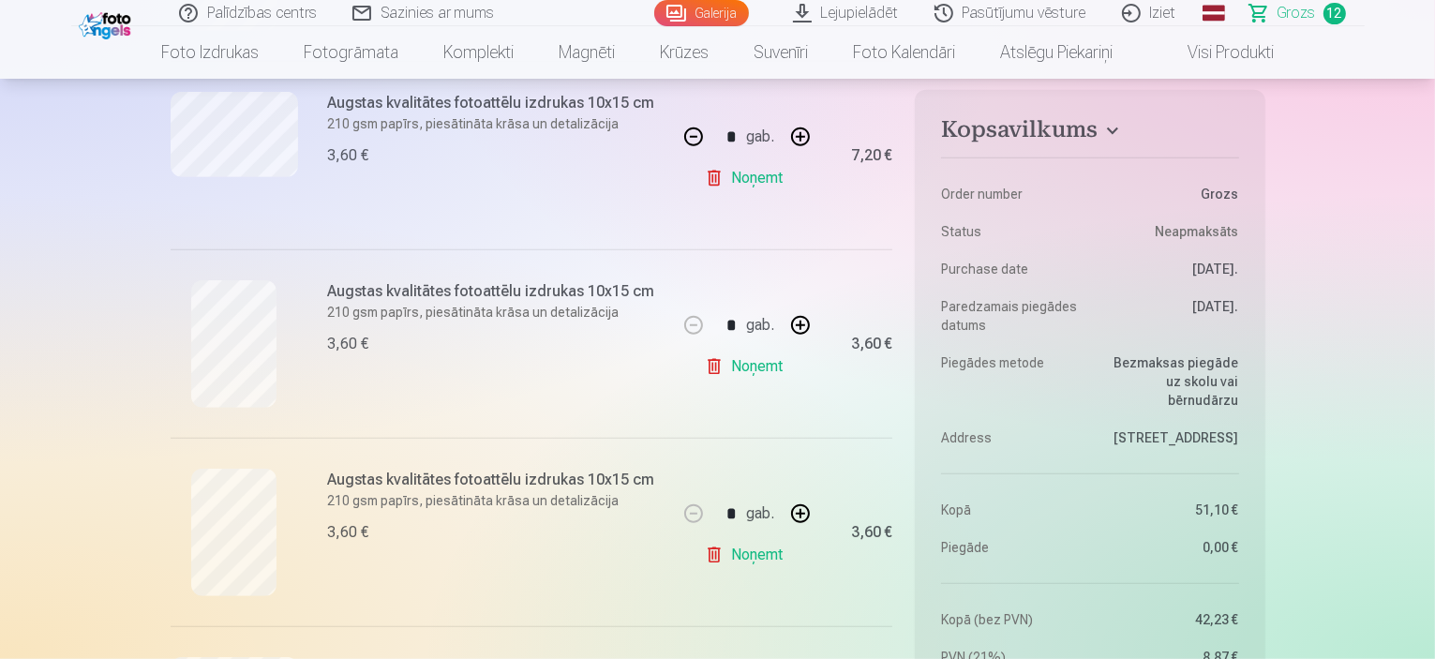
scroll to position [1125, 0]
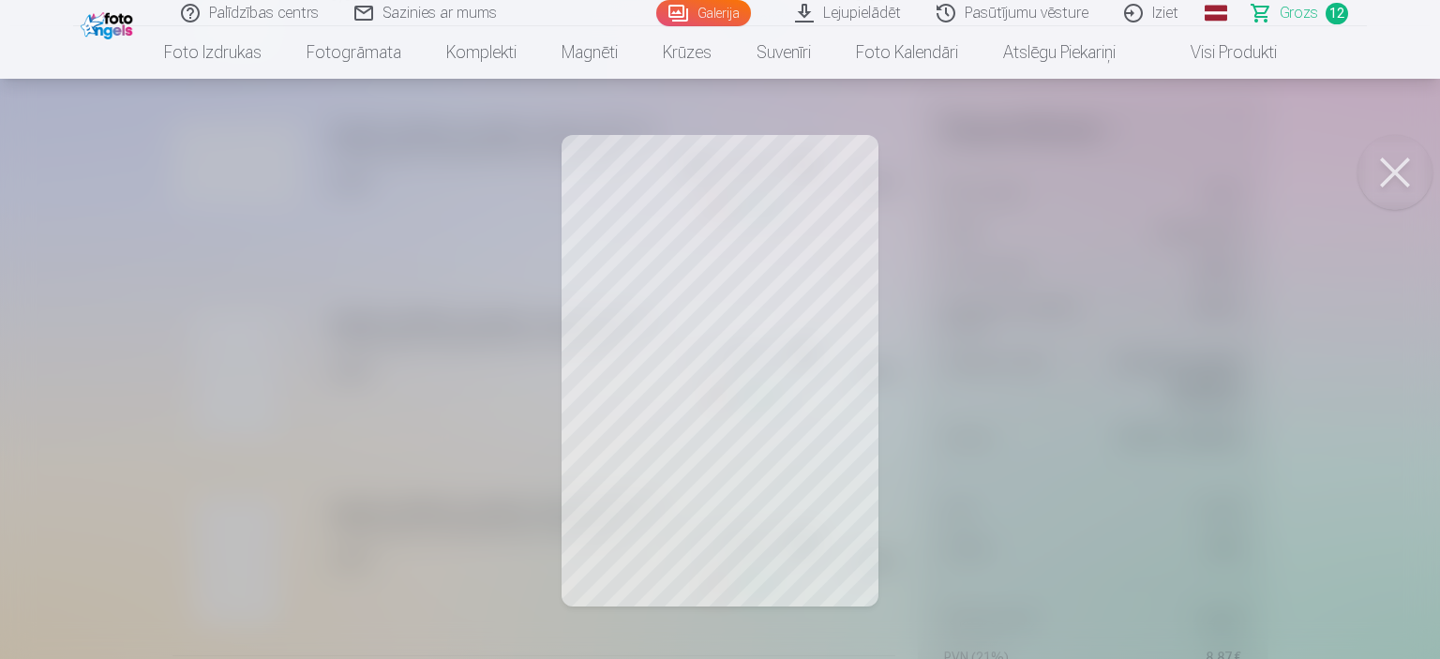
click at [1388, 151] on button at bounding box center [1394, 172] width 75 height 75
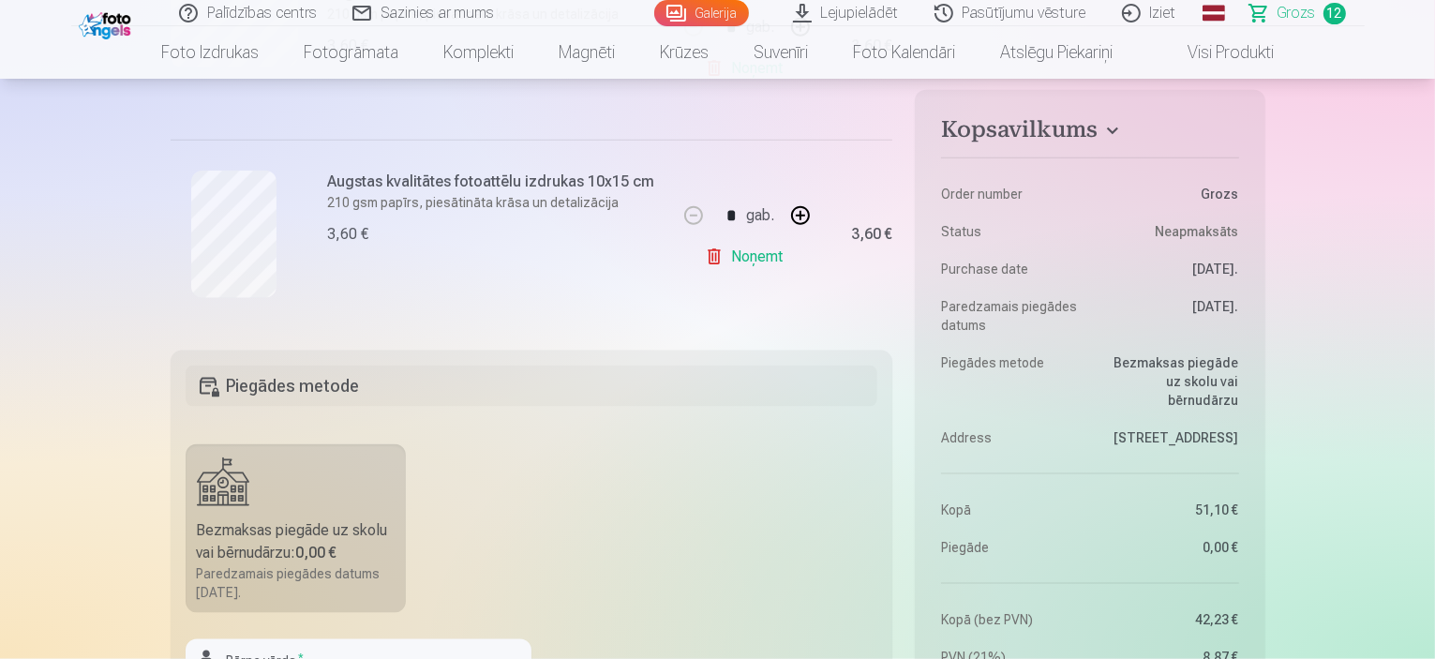
scroll to position [2437, 0]
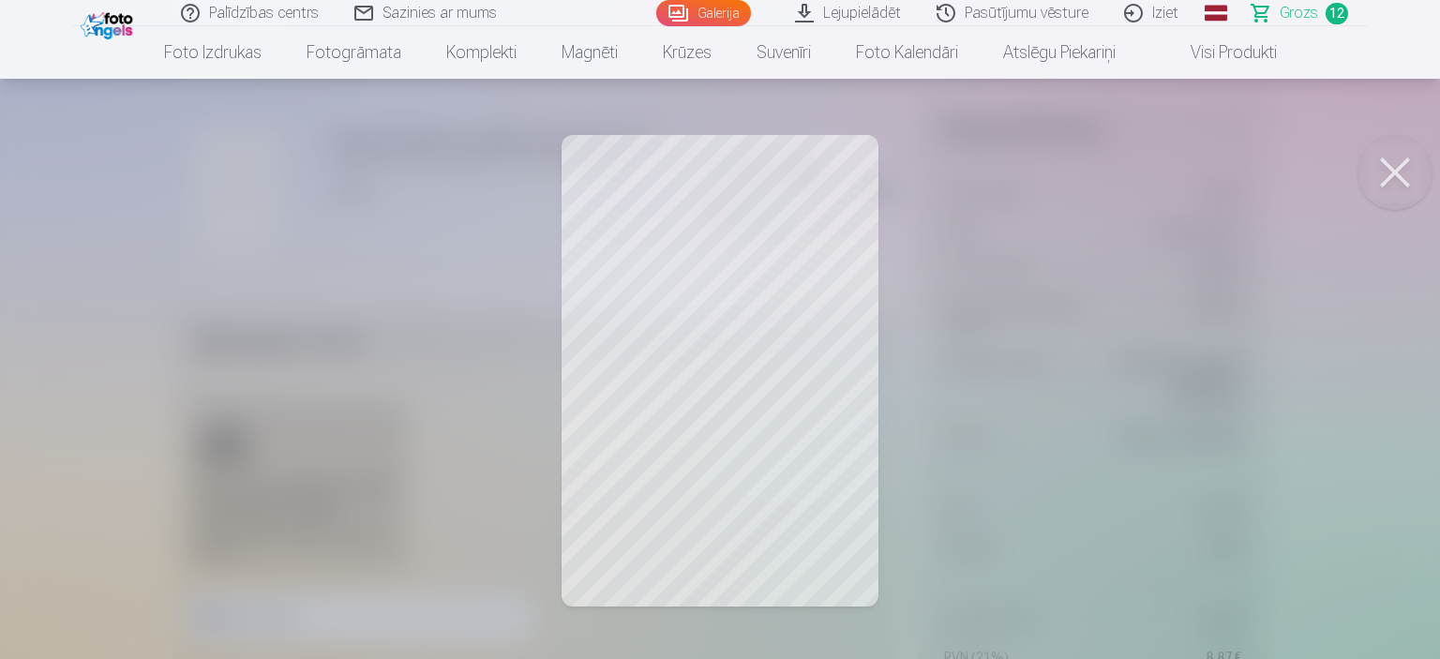
click at [1373, 185] on button at bounding box center [1394, 172] width 75 height 75
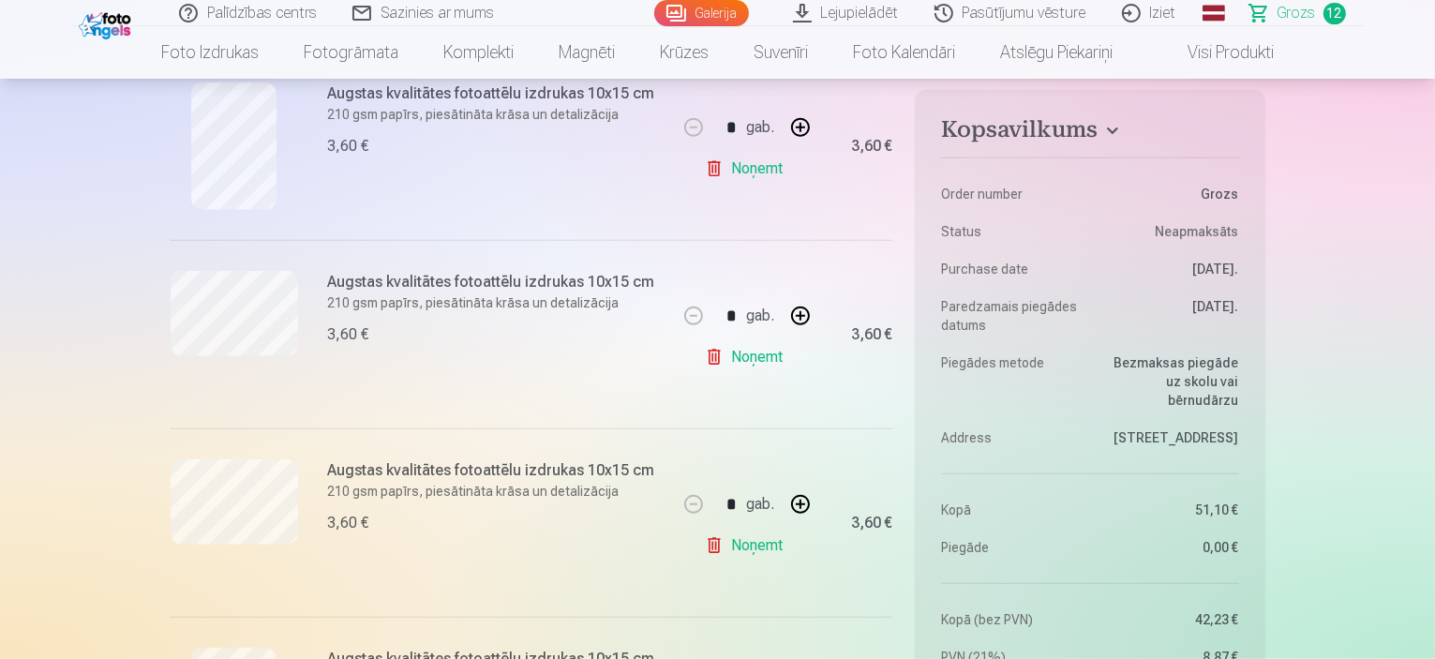
scroll to position [1875, 0]
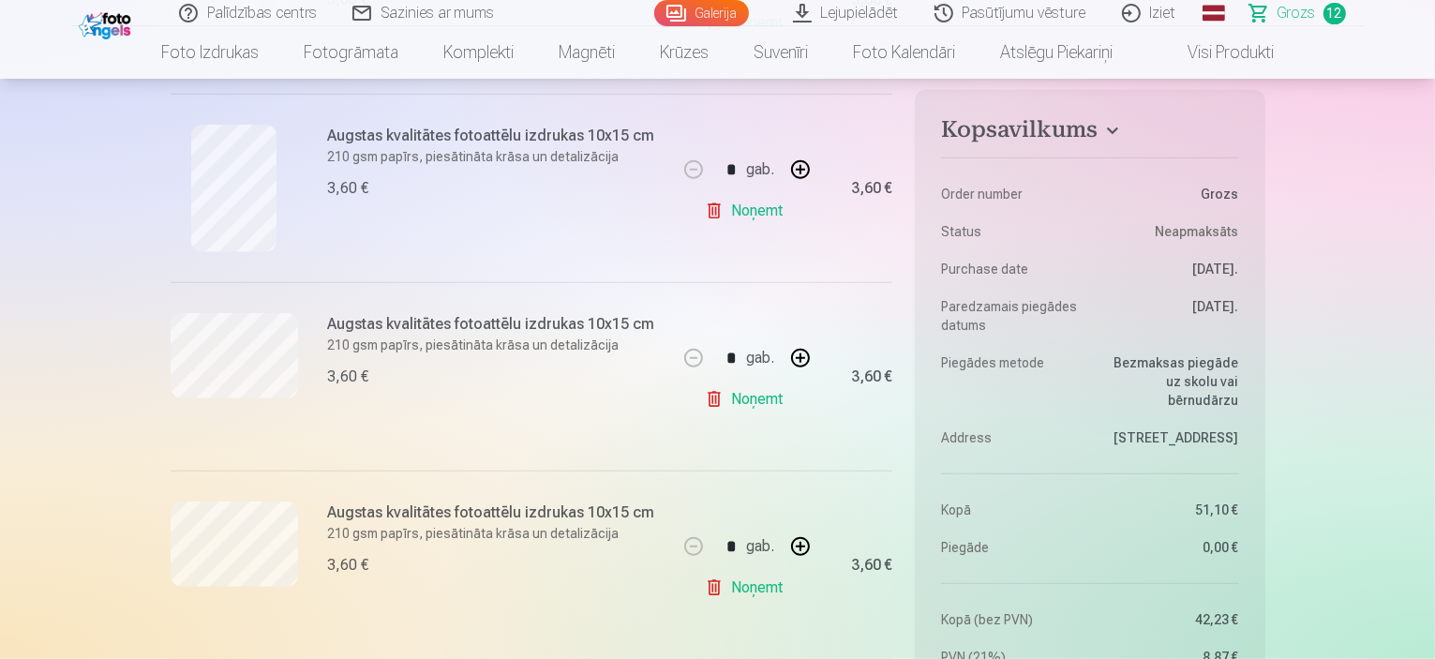
click at [765, 584] on link "Noņemt" at bounding box center [747, 587] width 85 height 37
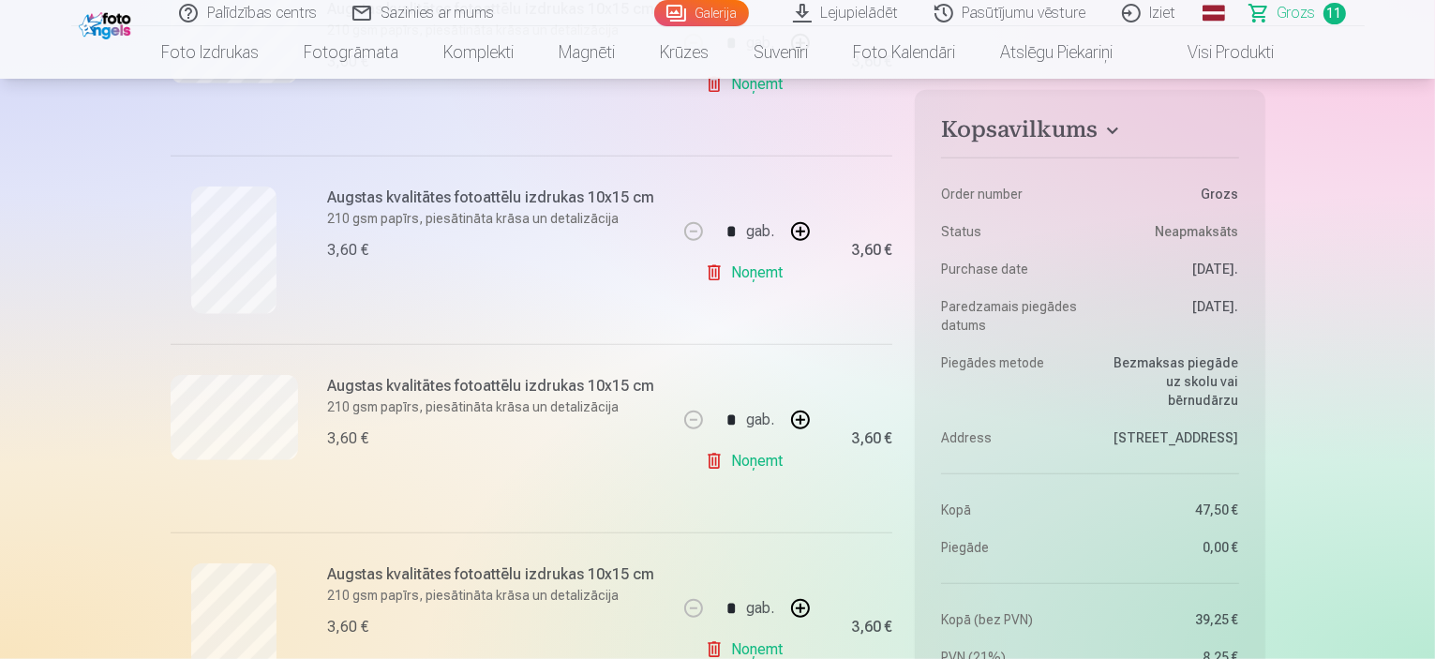
scroll to position [1781, 0]
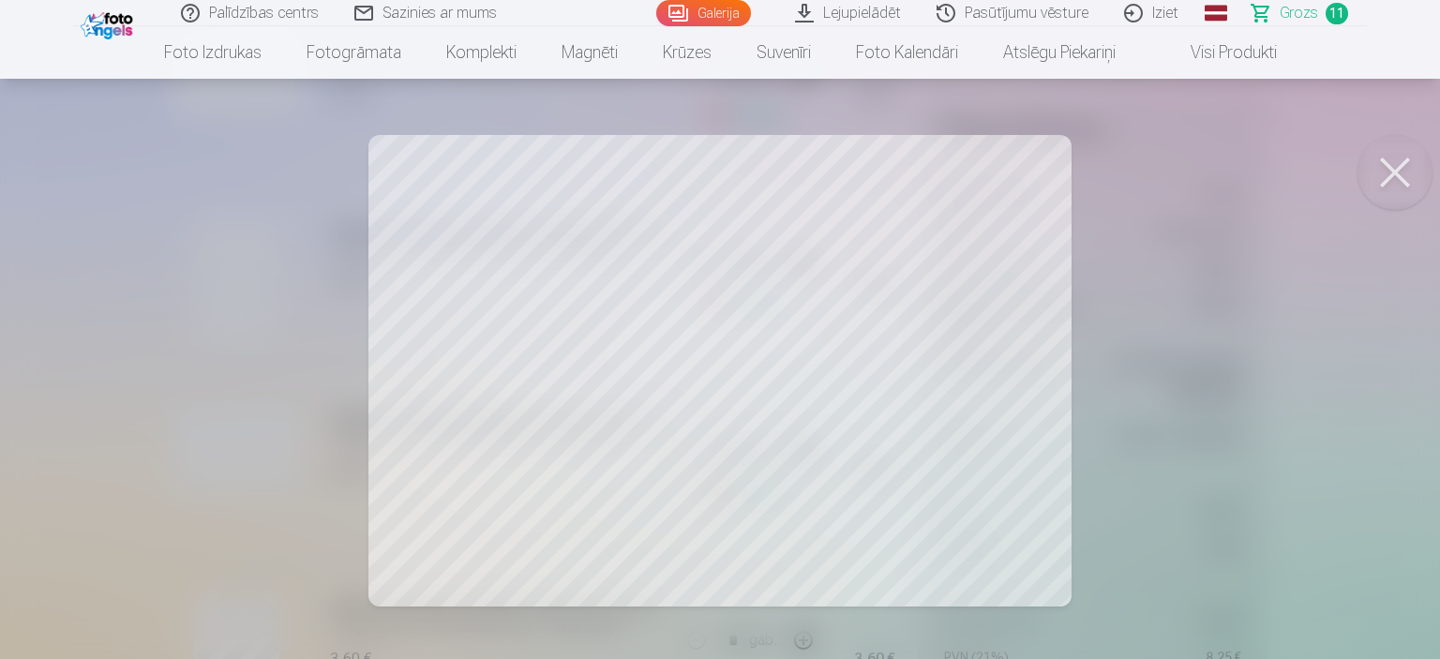
click at [1392, 165] on button at bounding box center [1394, 172] width 75 height 75
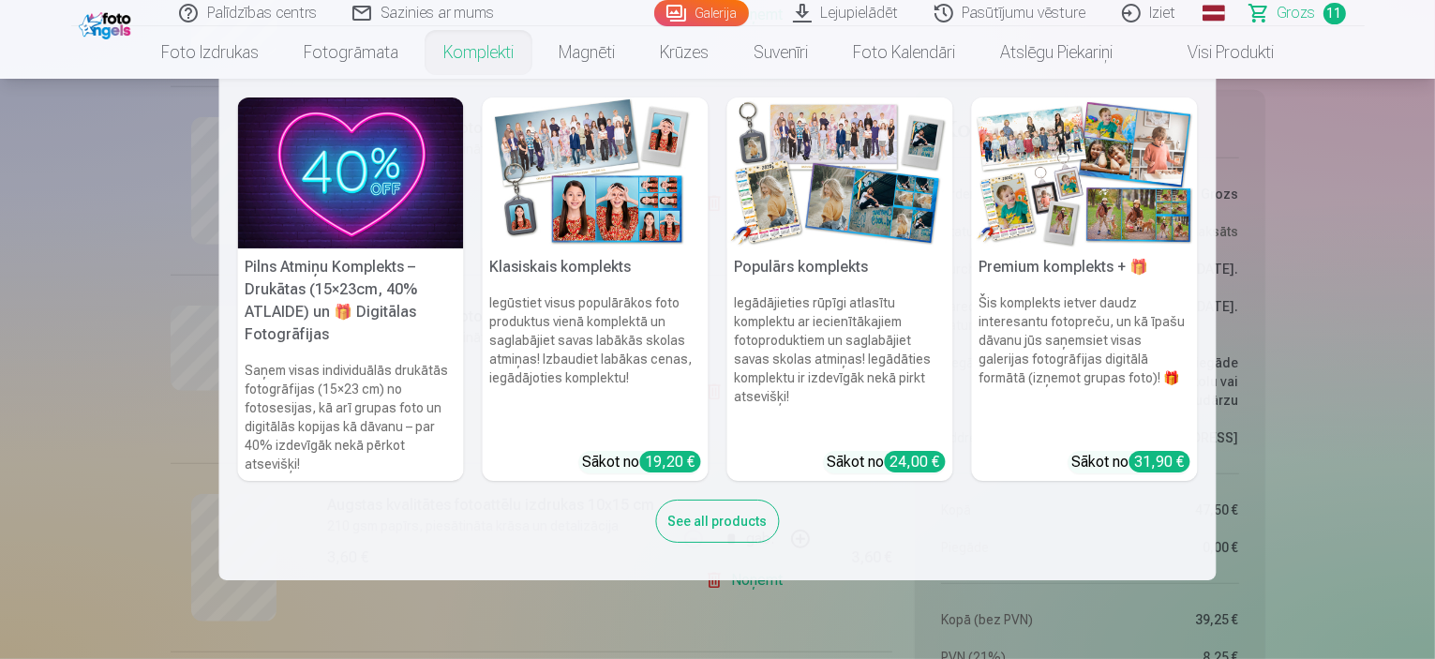
scroll to position [1406, 0]
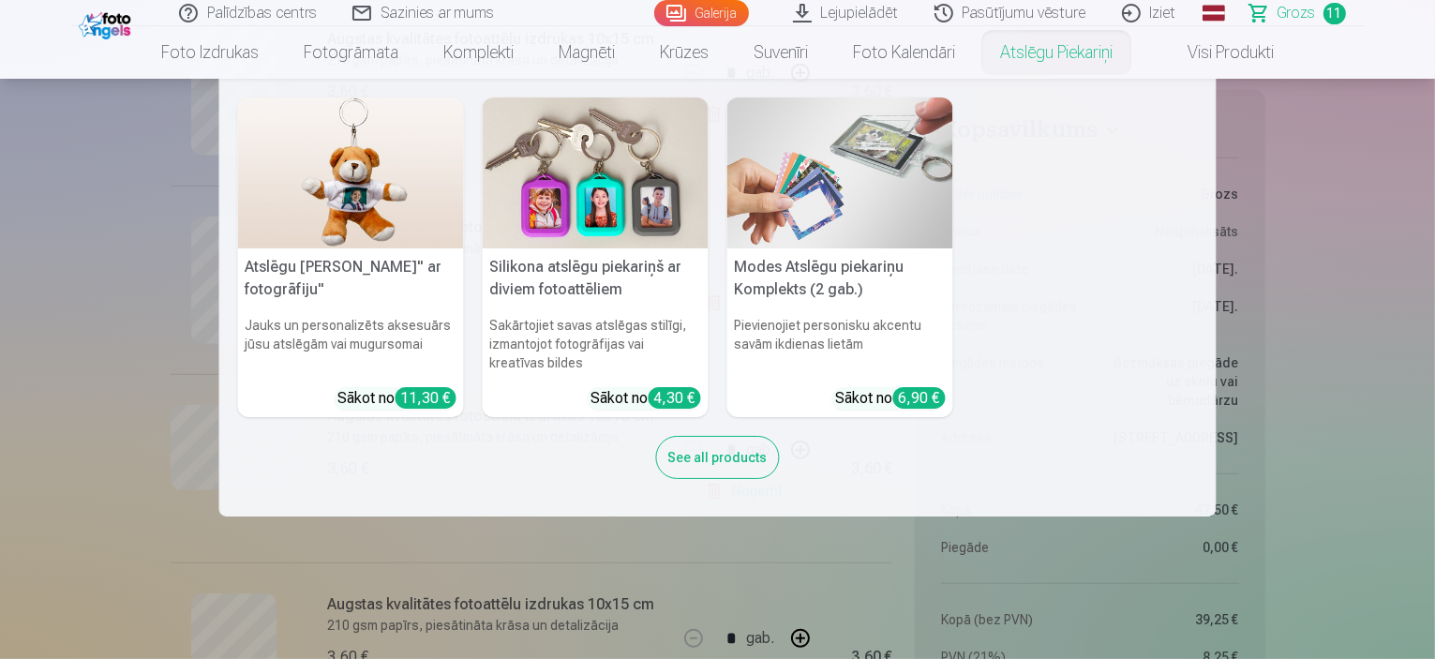
click at [1344, 268] on nav "Atslēgu piekariņš Lācītis" ar fotogrāfiju" Jauks un personalizēts aksesuārs jūs…" at bounding box center [717, 298] width 1435 height 438
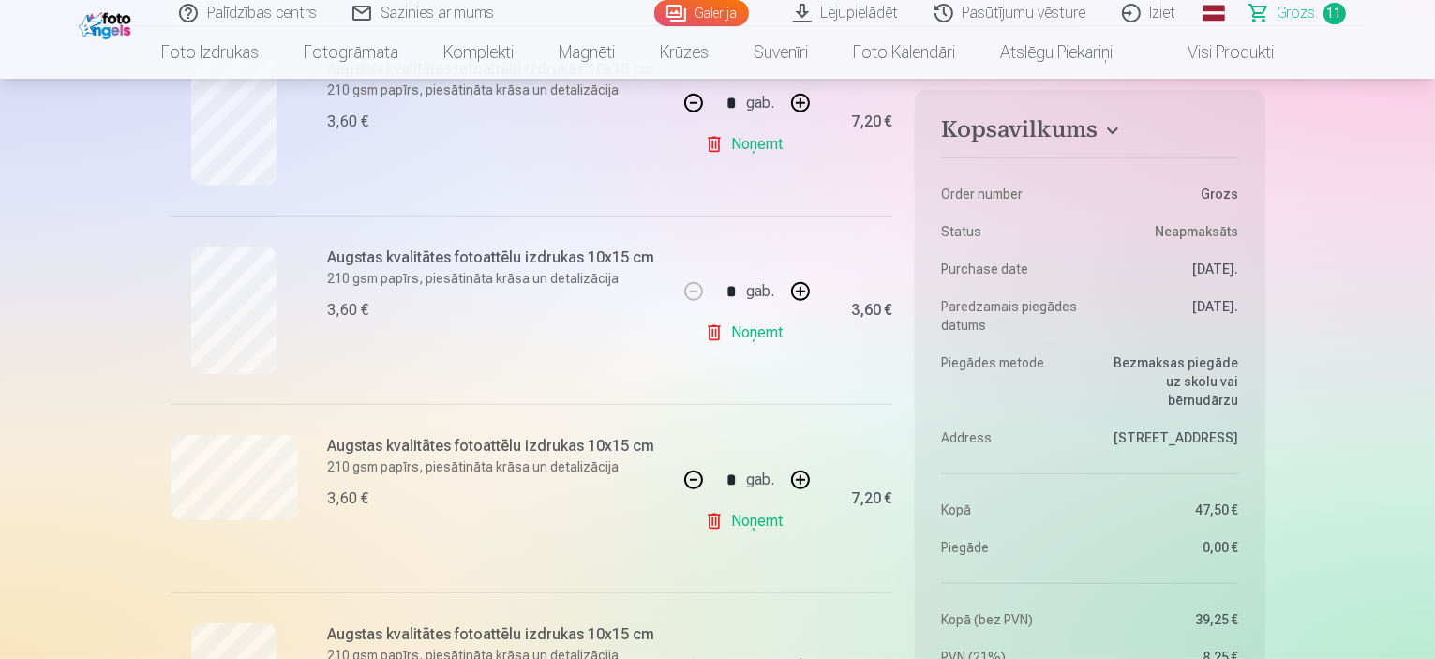
scroll to position [844, 0]
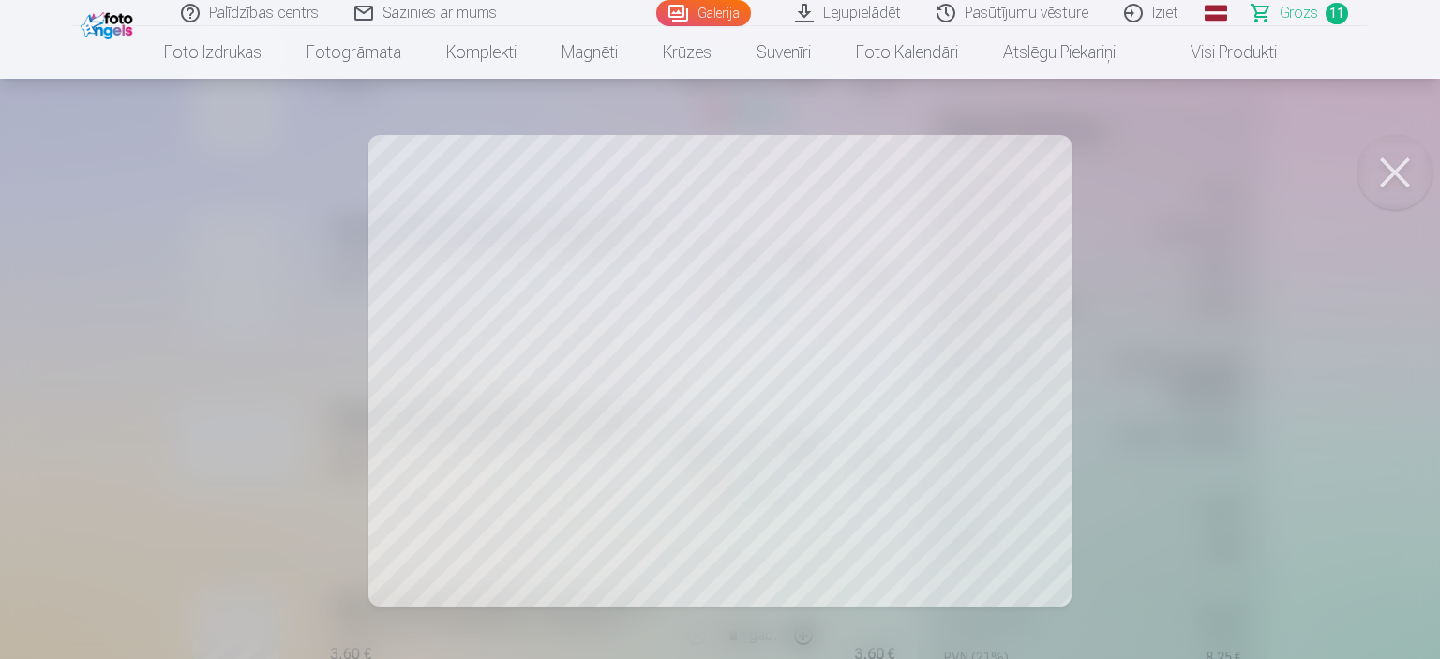
click at [1413, 164] on button at bounding box center [1394, 172] width 75 height 75
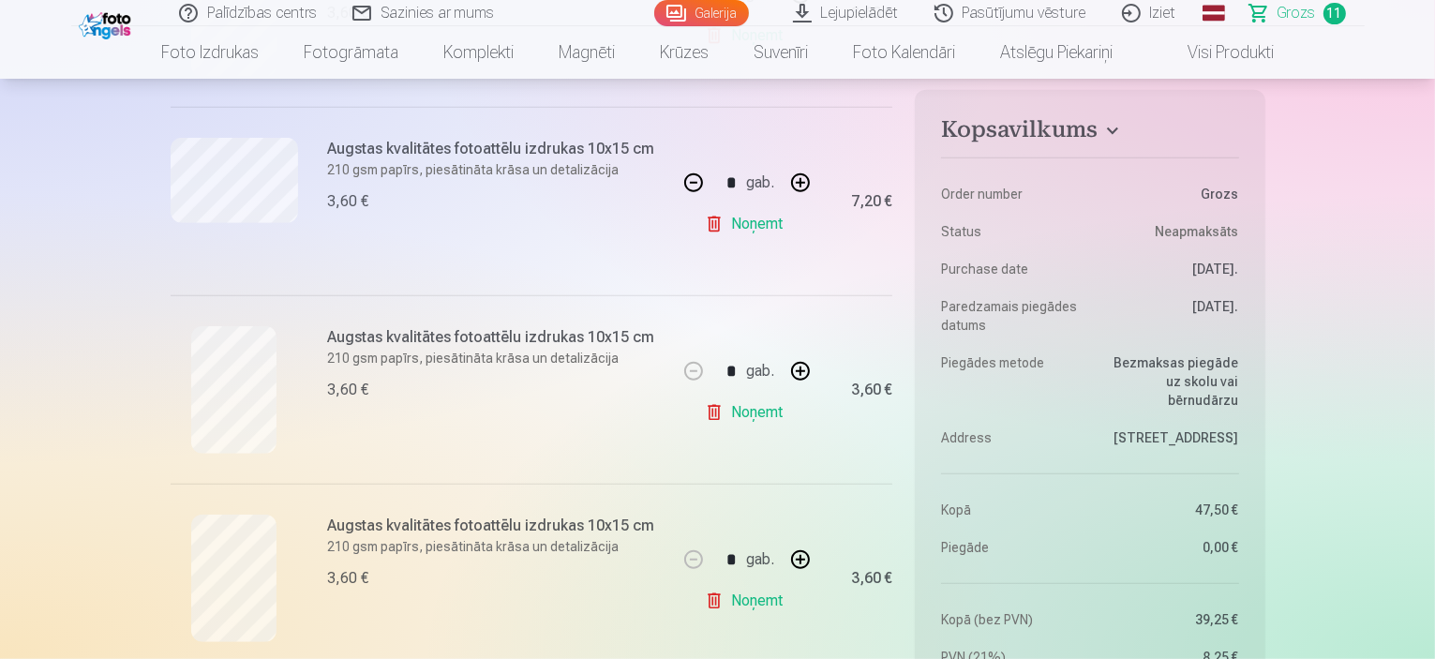
scroll to position [1125, 0]
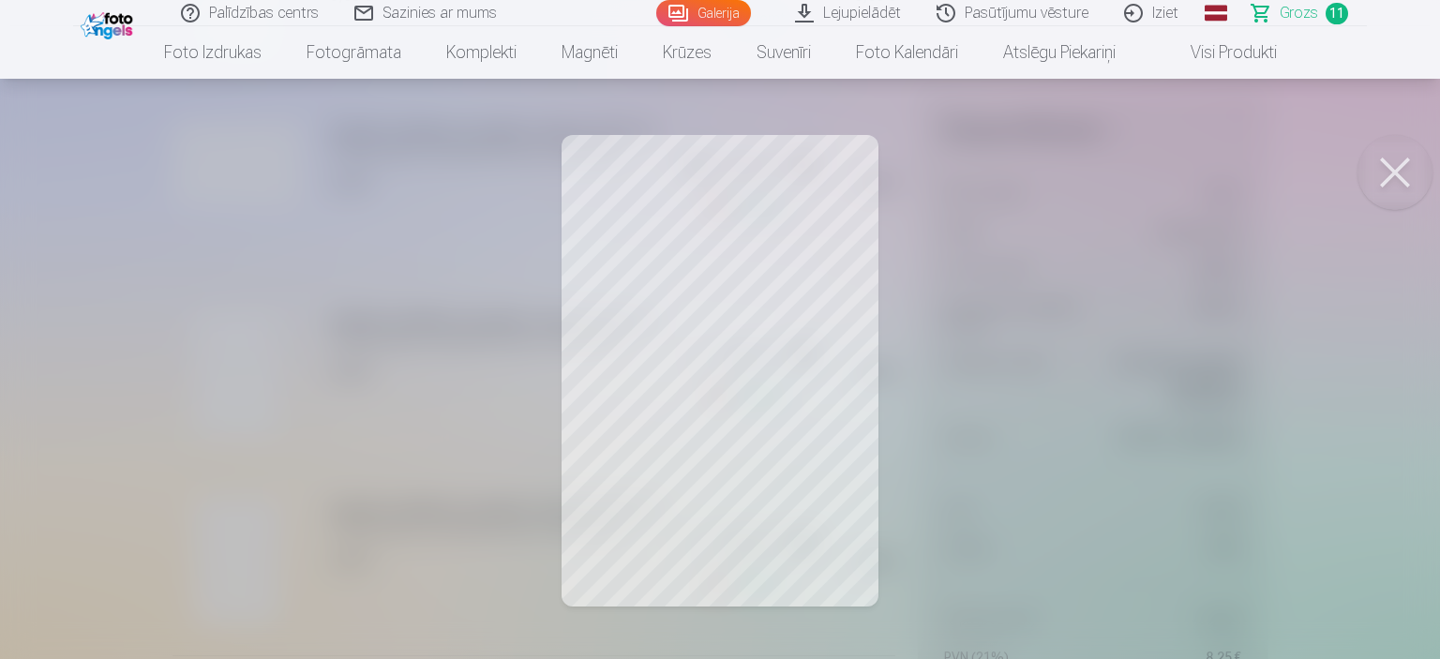
click at [1391, 160] on button at bounding box center [1394, 172] width 75 height 75
click at [1394, 161] on button at bounding box center [1394, 172] width 75 height 75
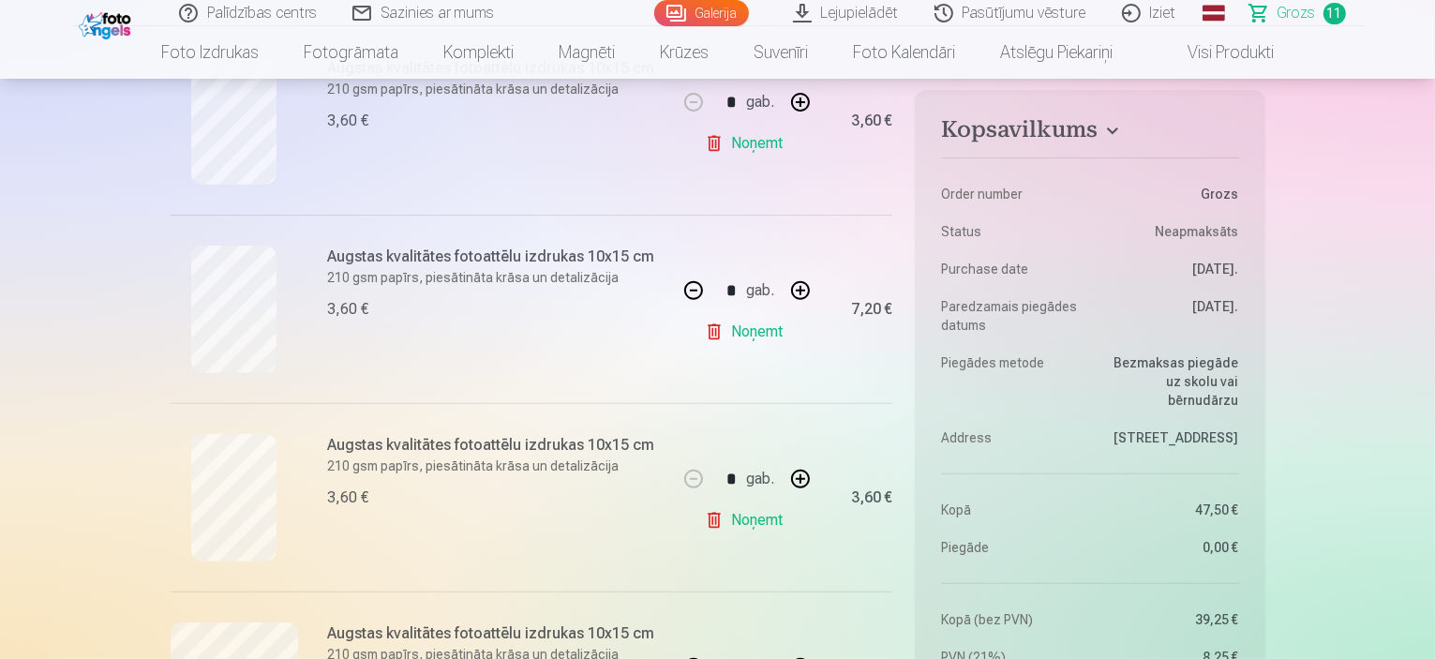
scroll to position [656, 0]
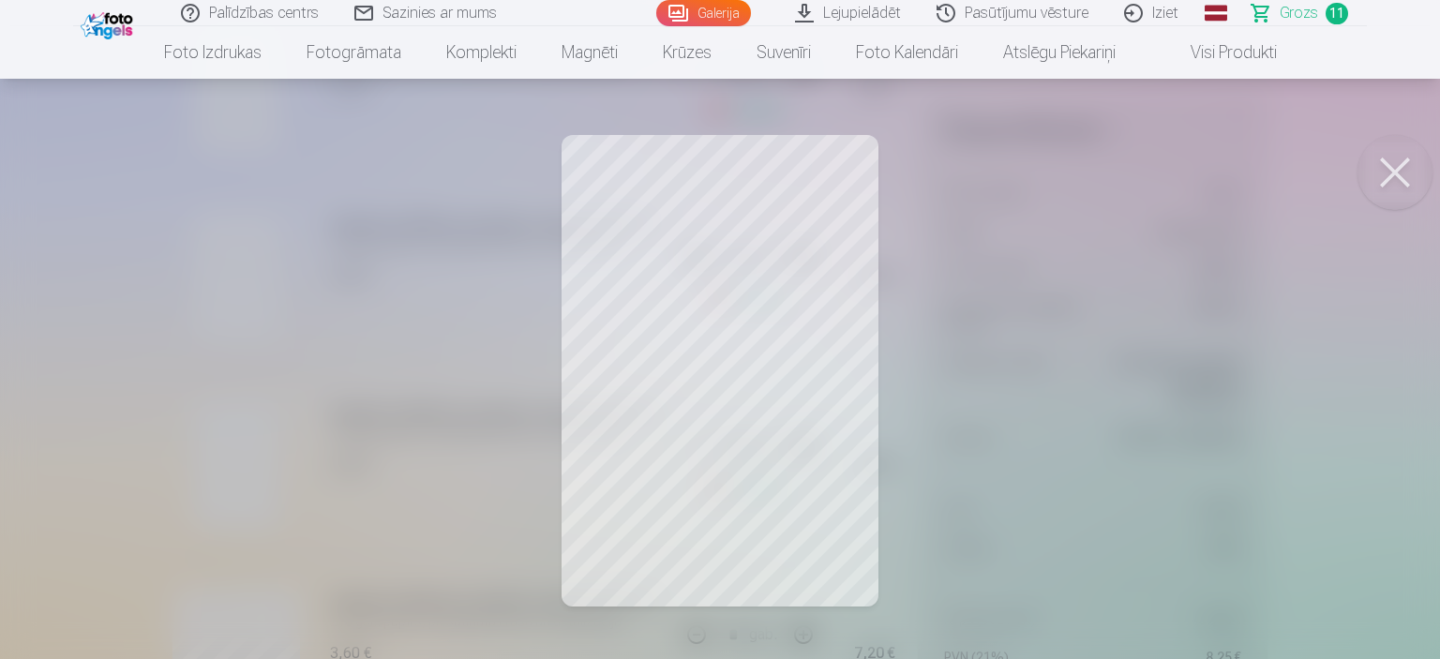
click at [1403, 160] on button at bounding box center [1394, 172] width 75 height 75
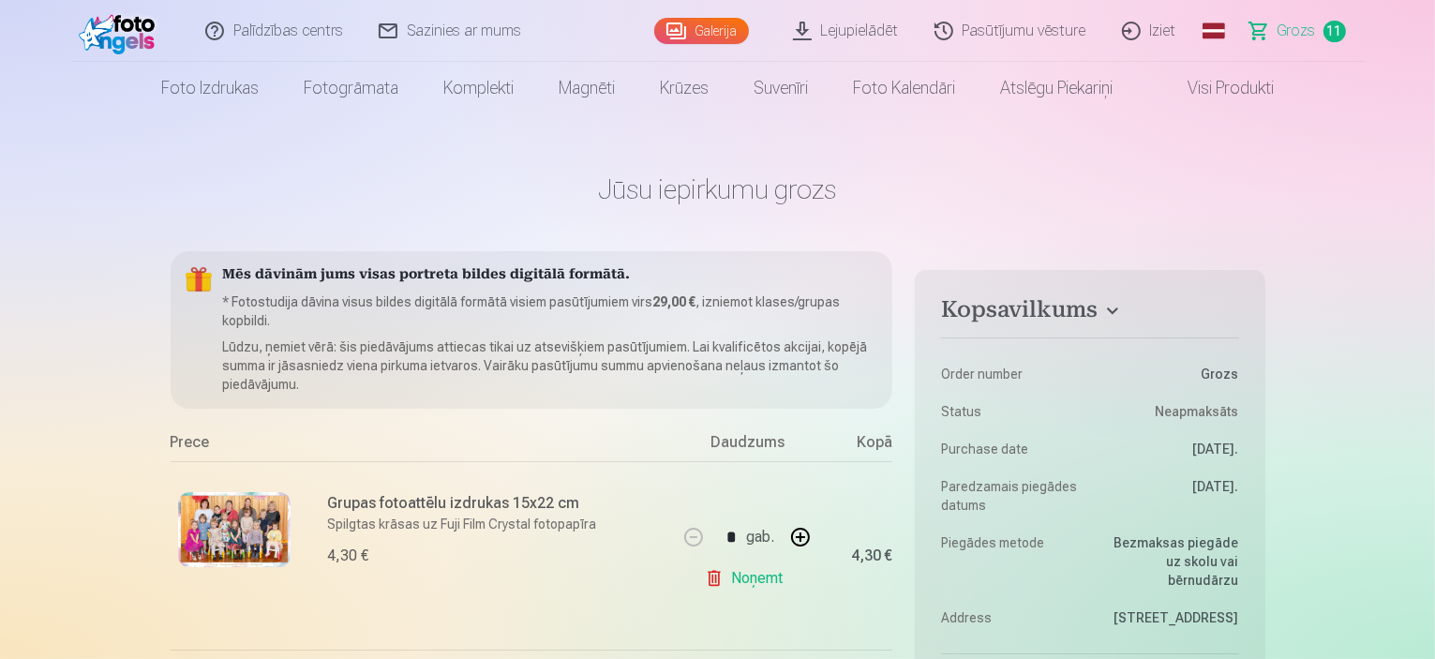
scroll to position [187, 0]
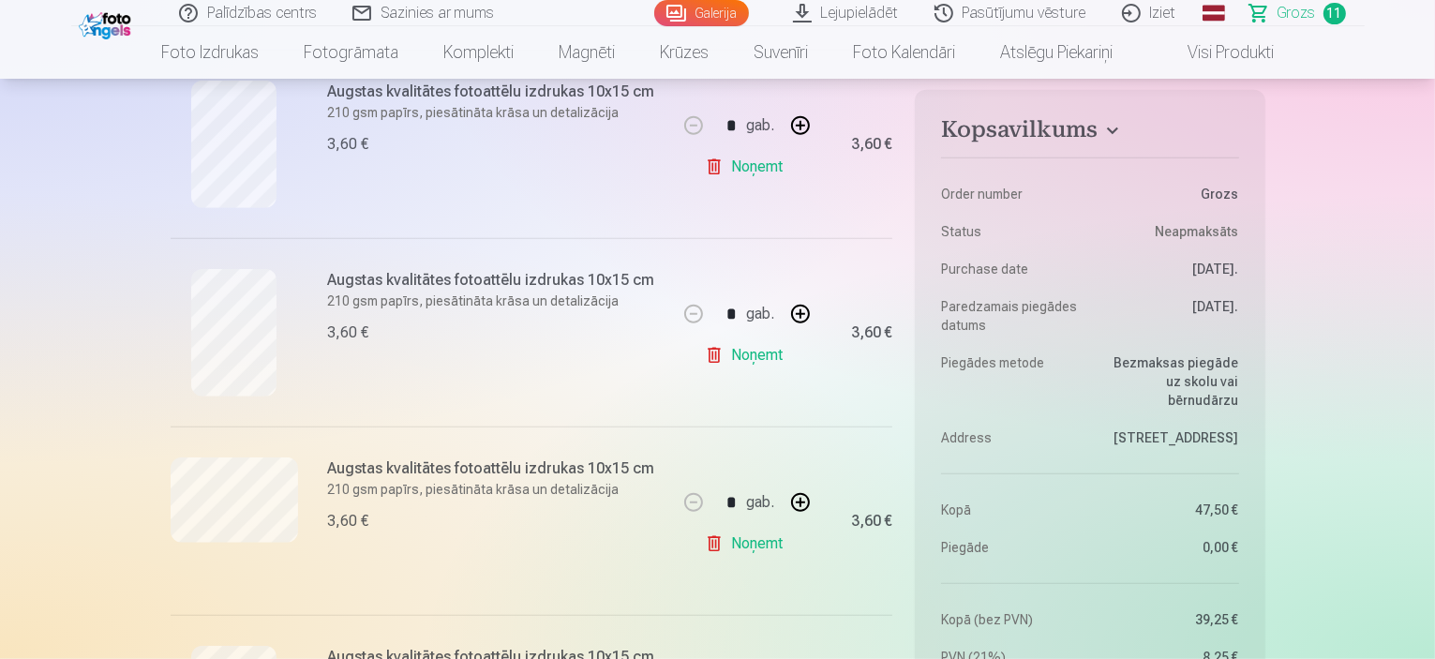
scroll to position [1312, 0]
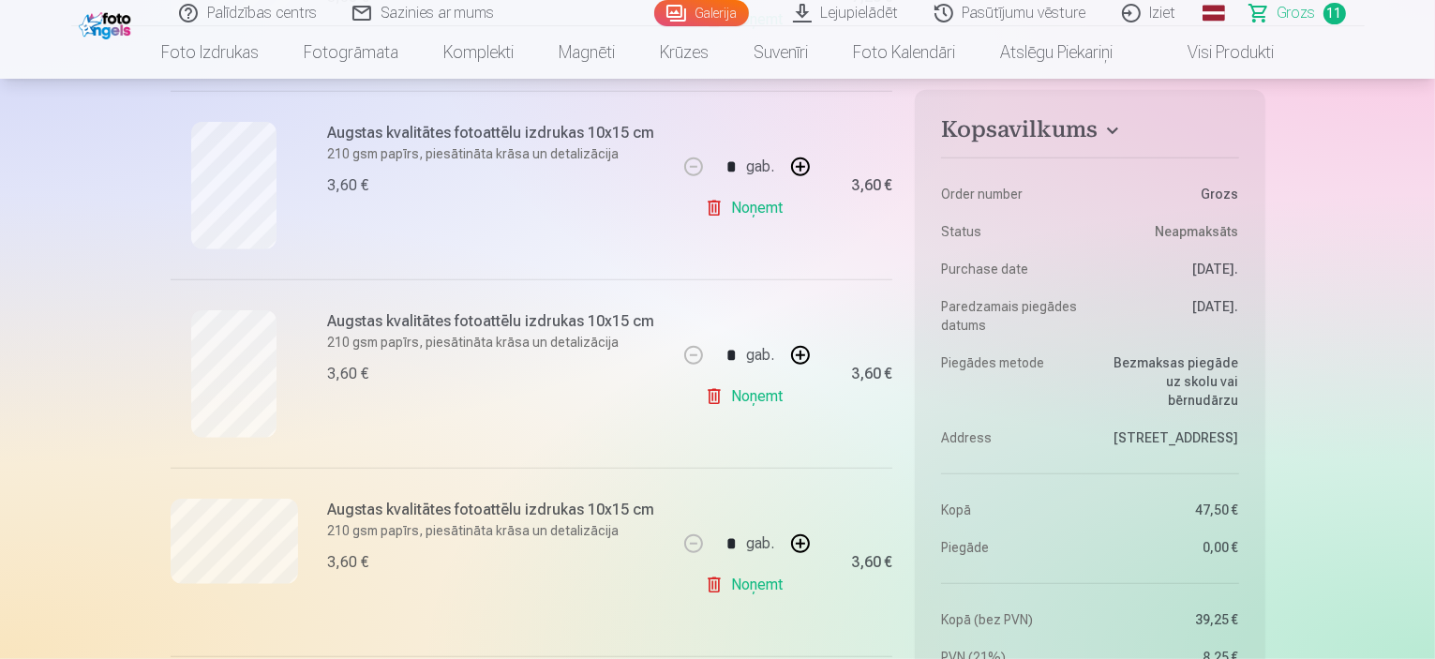
click at [758, 214] on link "Noņemt" at bounding box center [747, 207] width 85 height 37
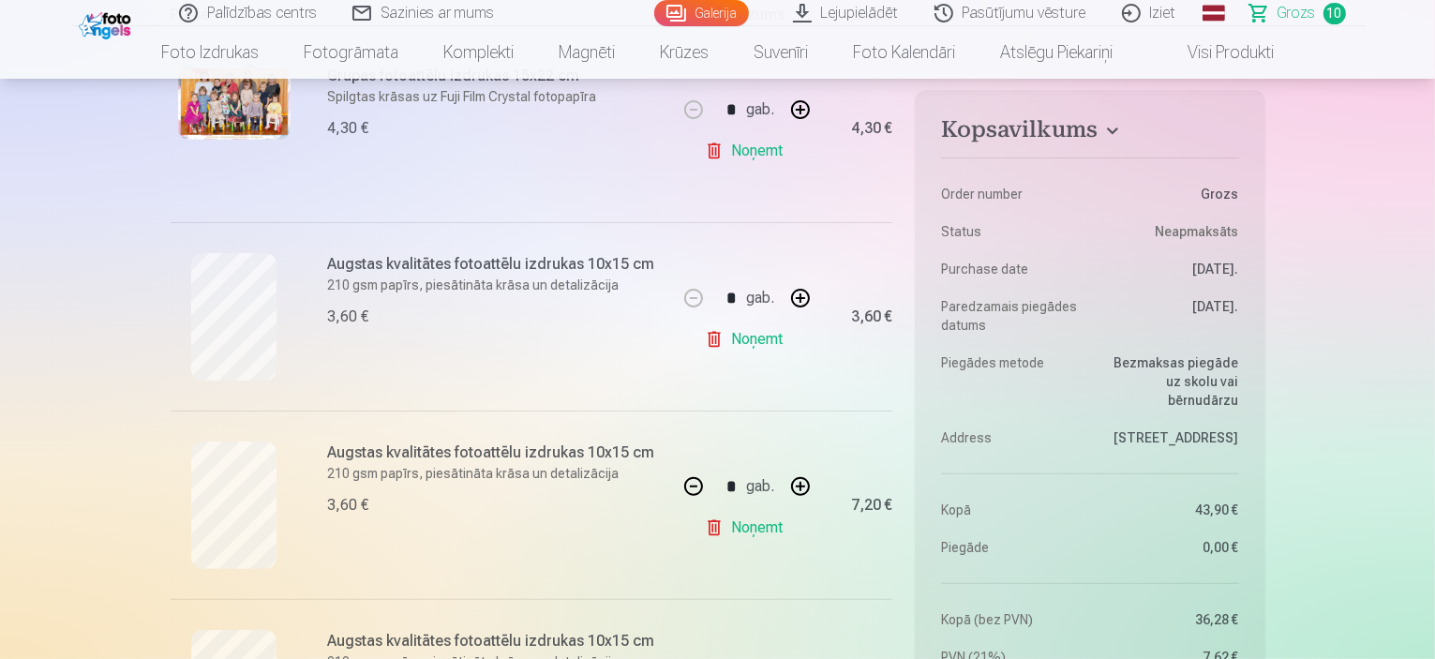
scroll to position [281, 0]
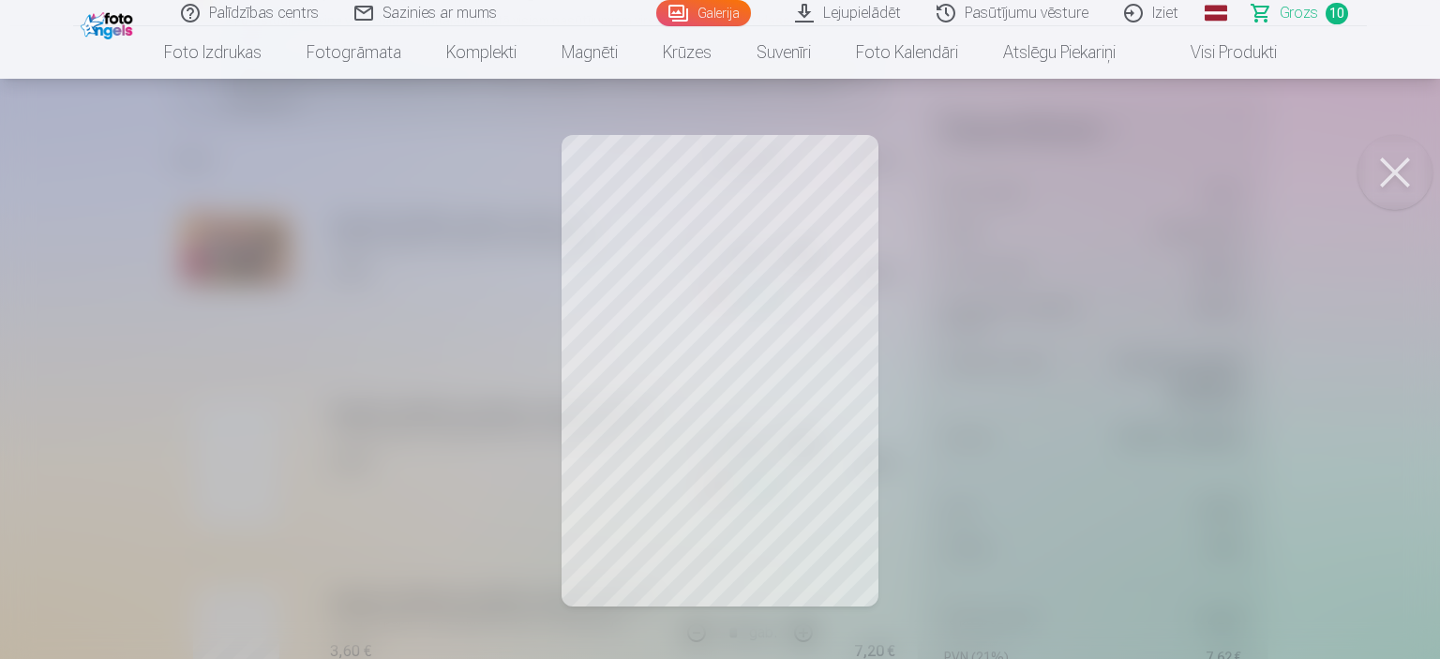
click at [1404, 193] on button at bounding box center [1394, 172] width 75 height 75
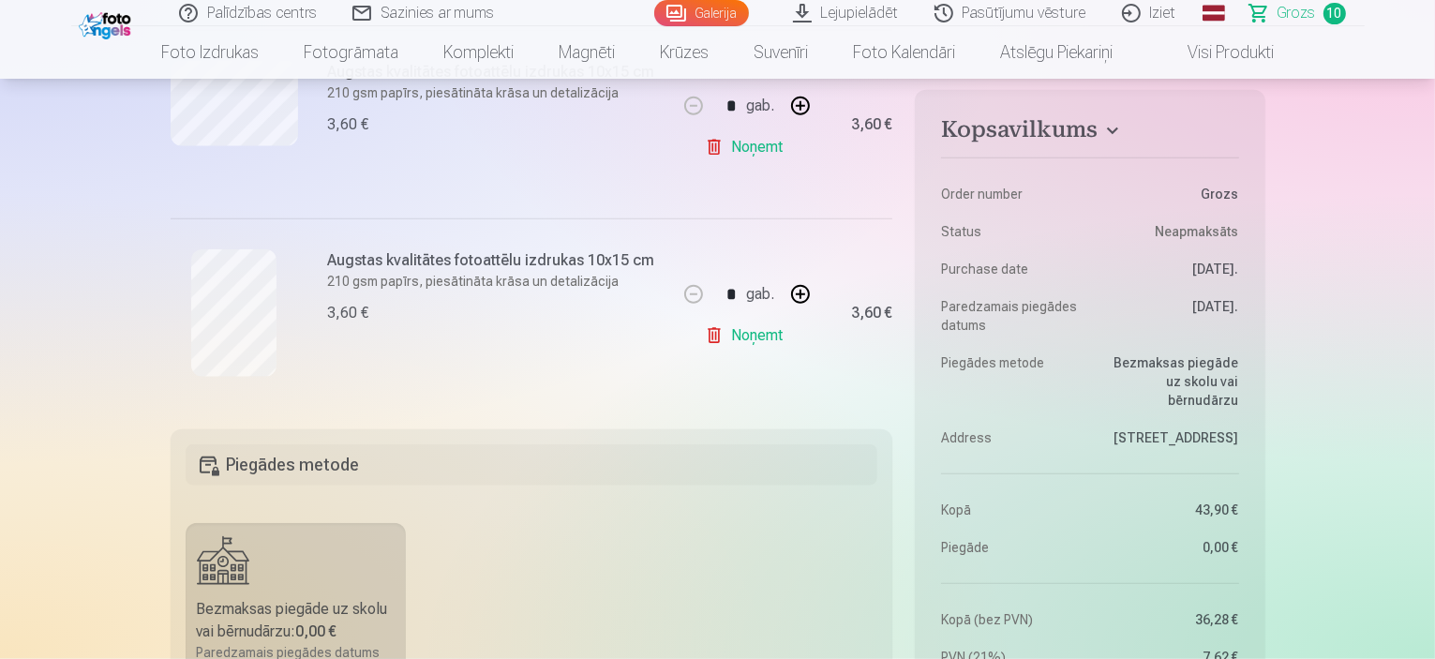
scroll to position [1969, 0]
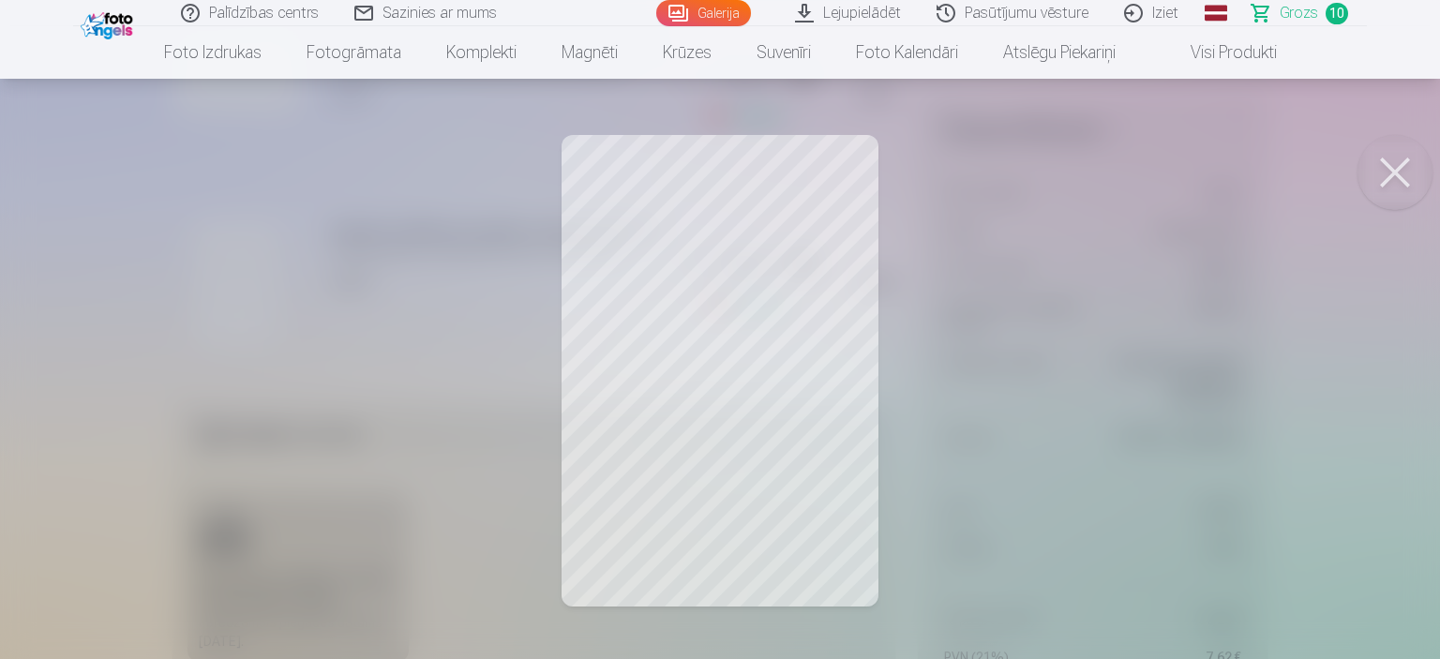
click at [1395, 175] on button at bounding box center [1394, 172] width 75 height 75
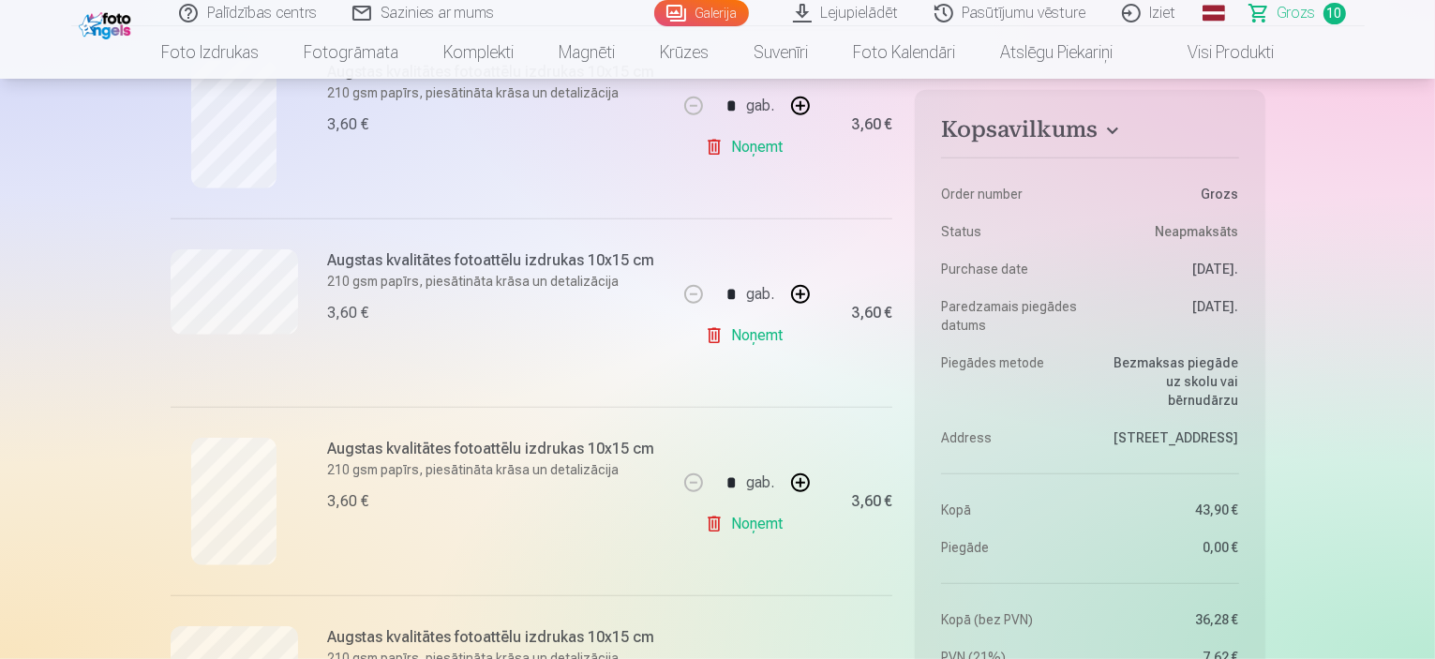
scroll to position [1406, 0]
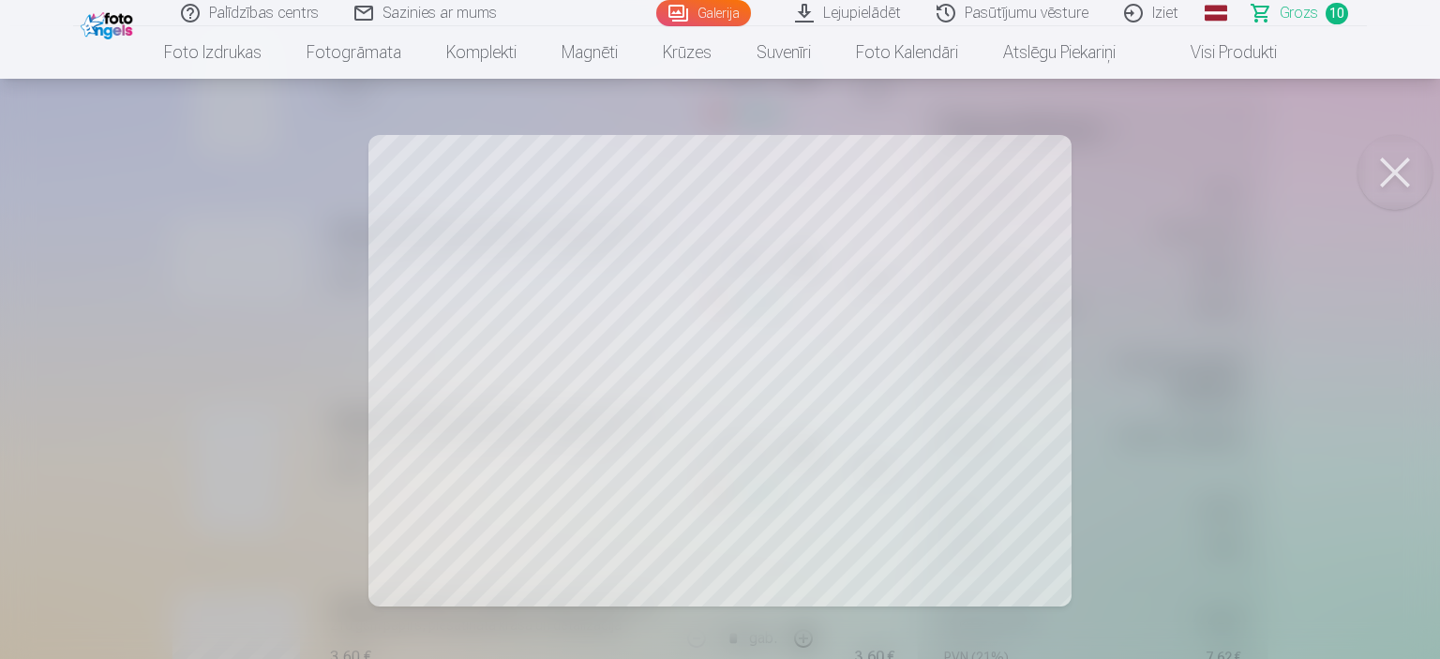
click at [1388, 190] on button at bounding box center [1394, 172] width 75 height 75
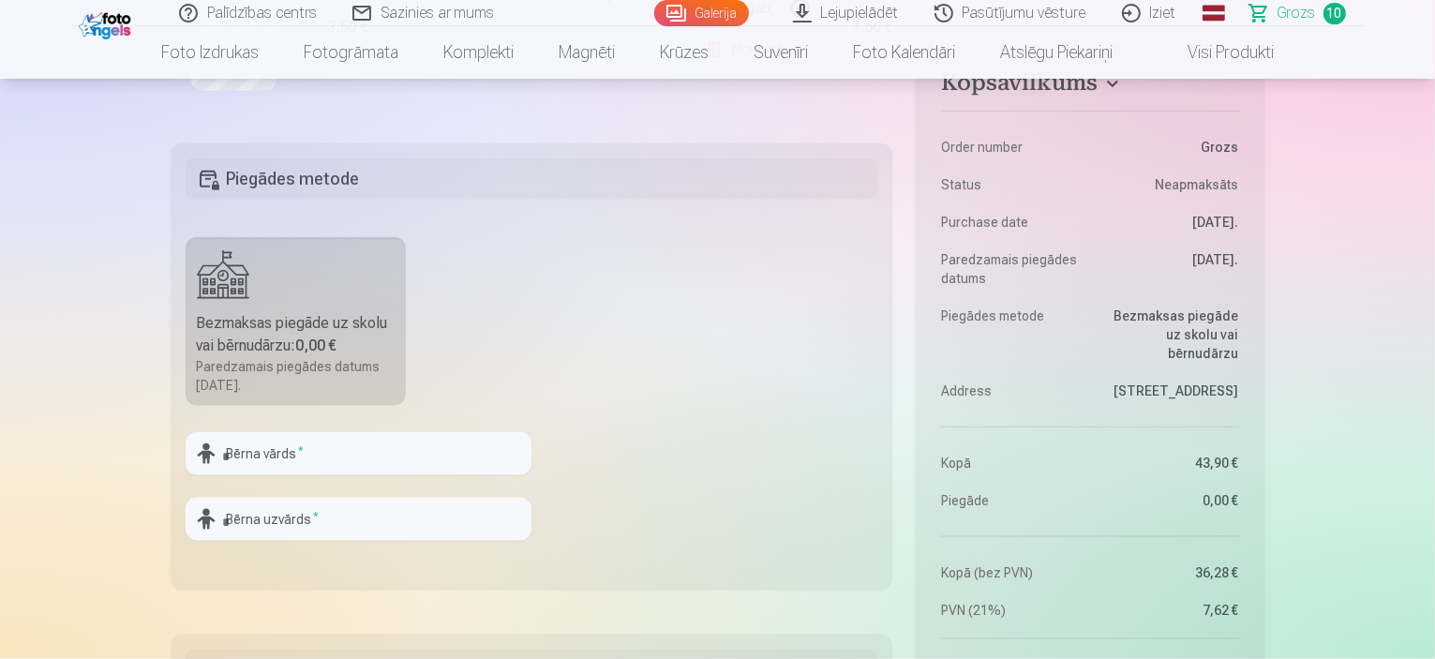
scroll to position [2250, 0]
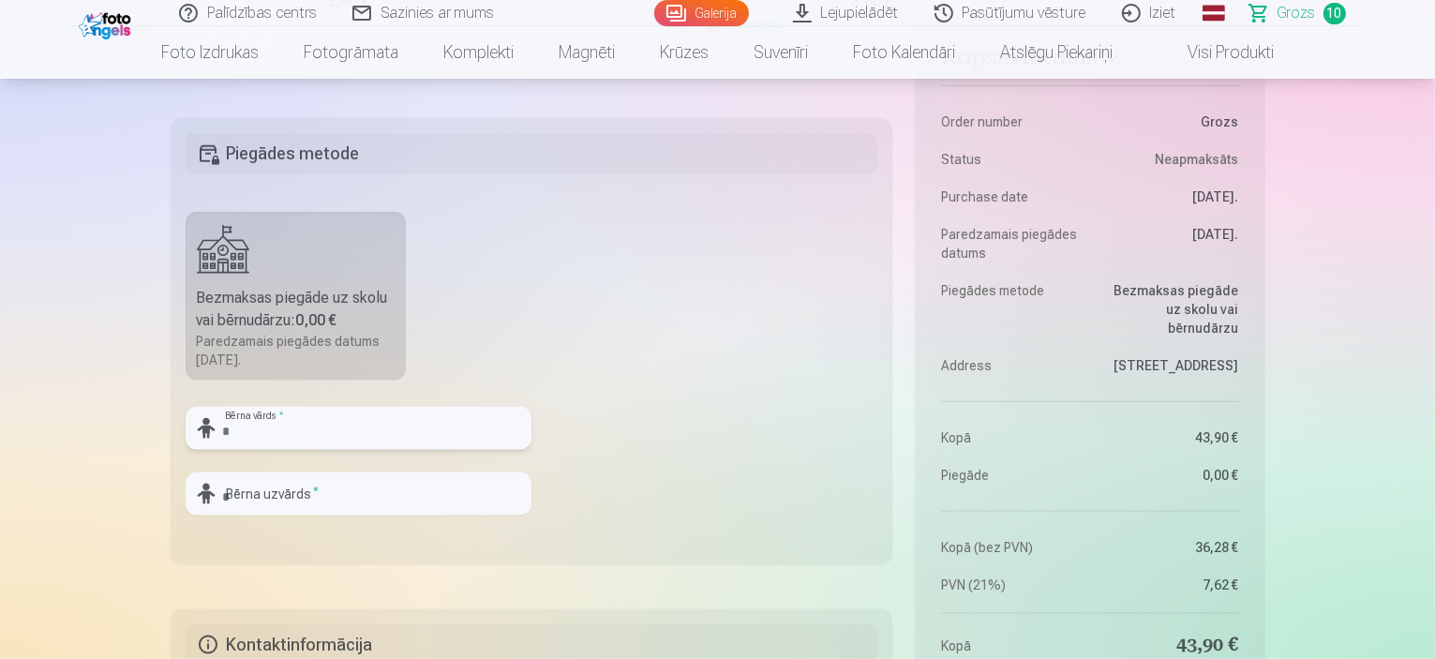
click at [337, 423] on input "text" at bounding box center [359, 428] width 346 height 43
type input "*"
type input "*******"
click at [319, 487] on input "text" at bounding box center [359, 493] width 346 height 43
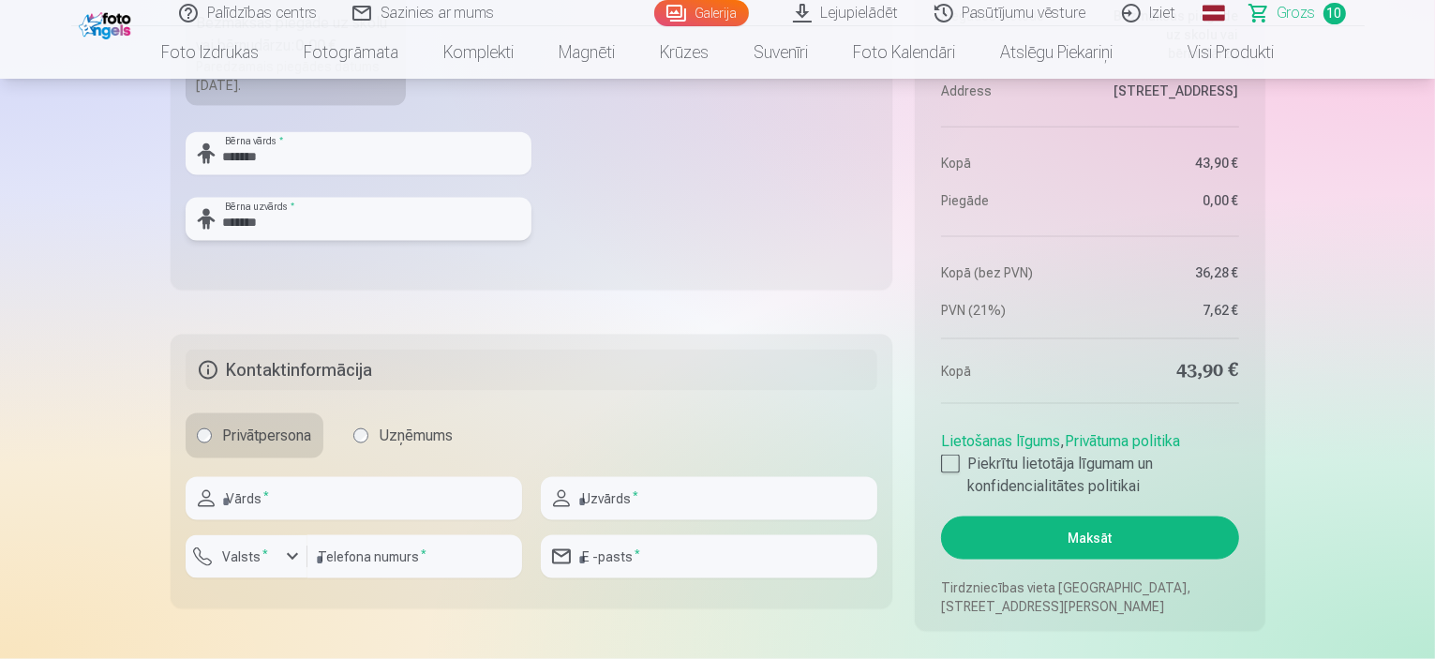
scroll to position [2531, 0]
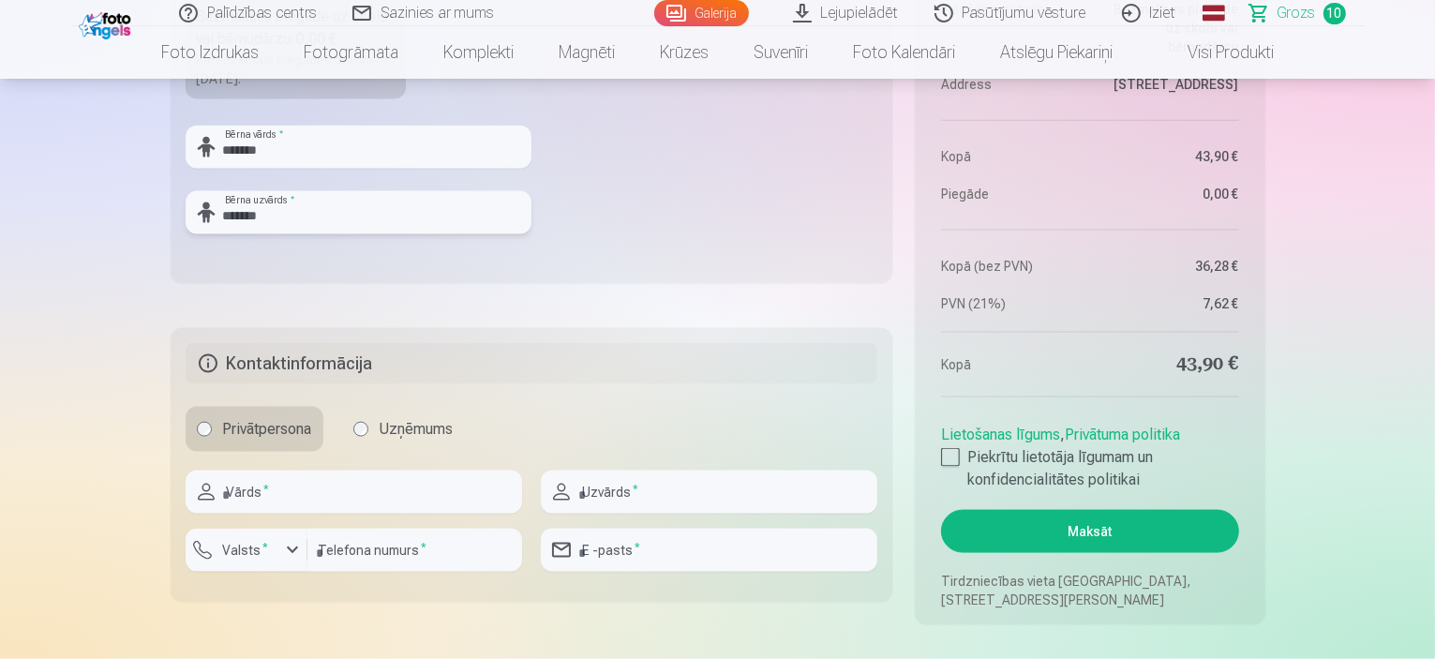
type input "*******"
click at [292, 493] on input "text" at bounding box center [354, 492] width 337 height 43
type input "*****"
click at [801, 489] on input "text" at bounding box center [709, 492] width 337 height 43
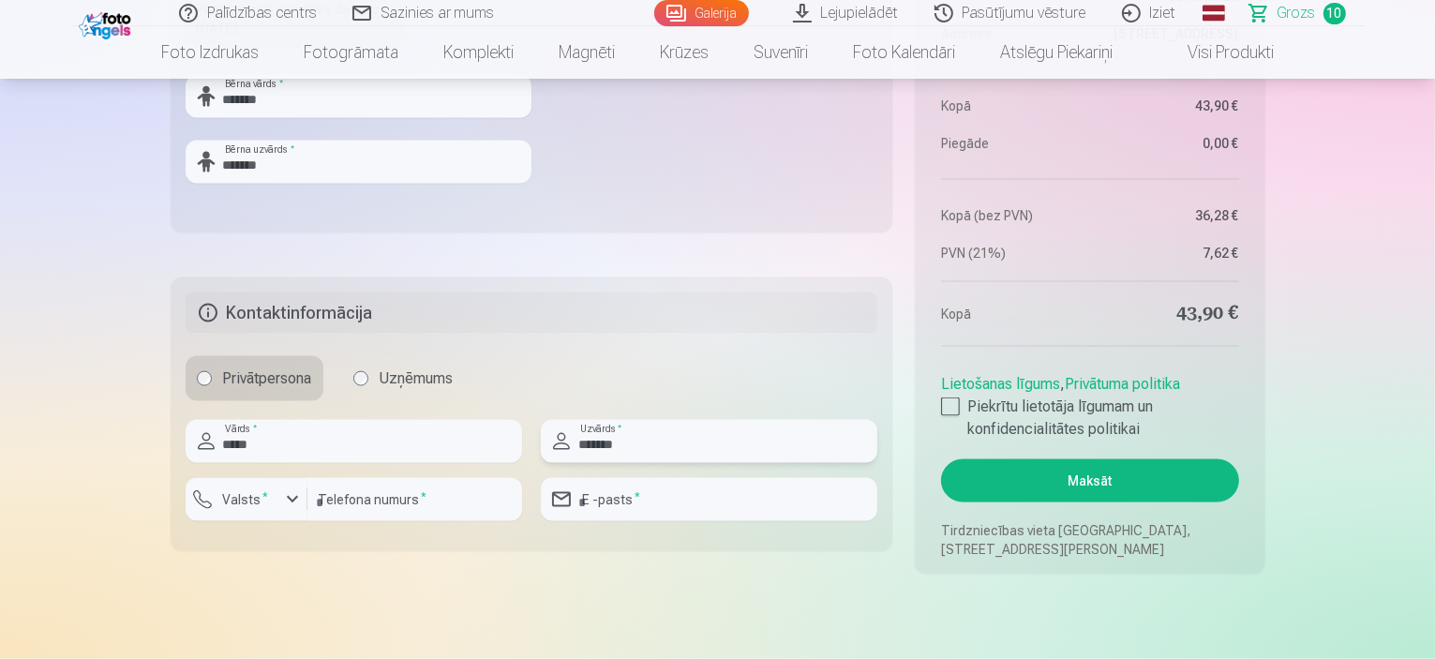
scroll to position [2625, 0]
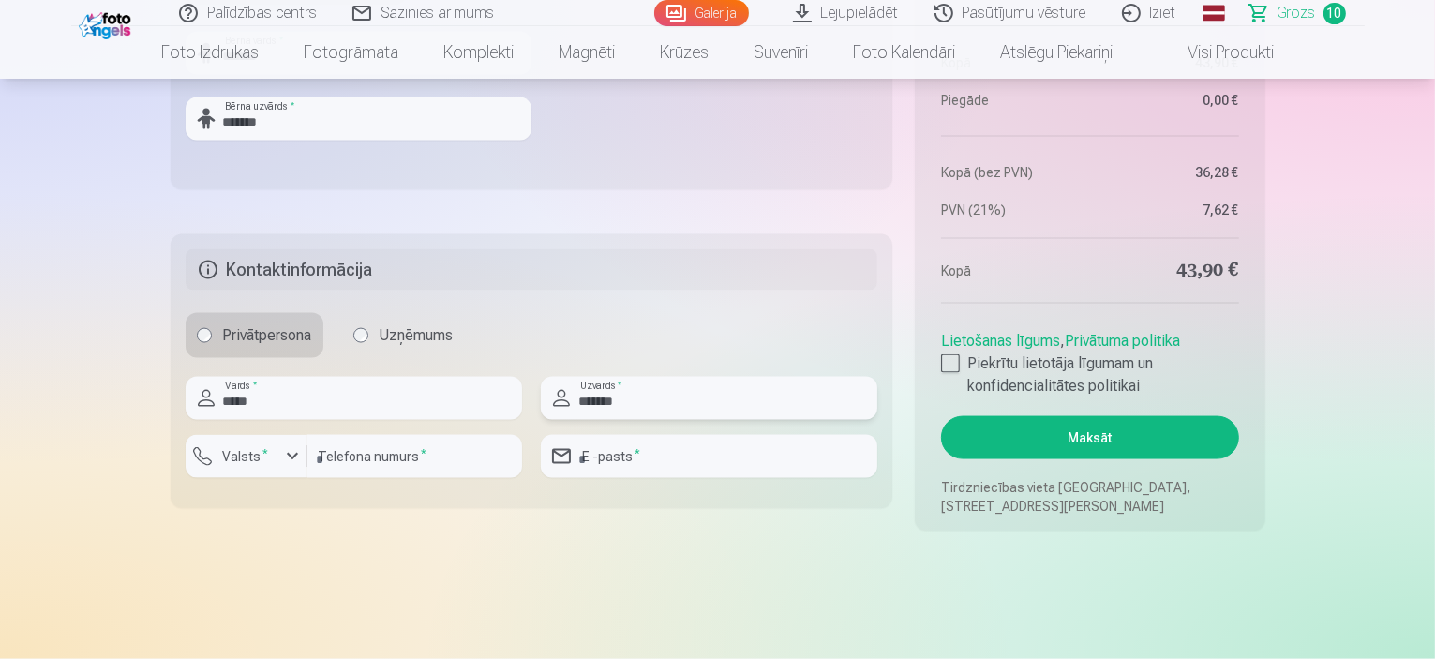
type input "*******"
click at [299, 456] on div "button" at bounding box center [292, 456] width 22 height 22
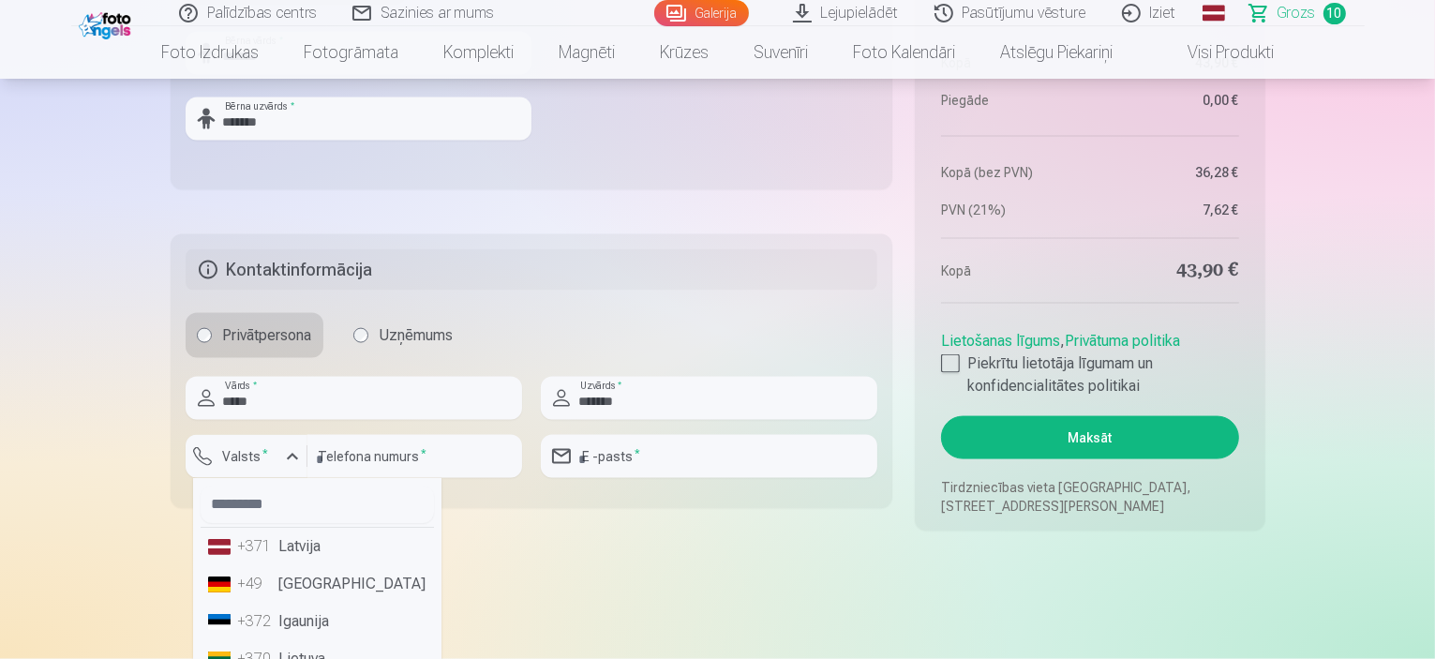
click at [307, 547] on li "+371 Latvija" at bounding box center [317, 546] width 233 height 37
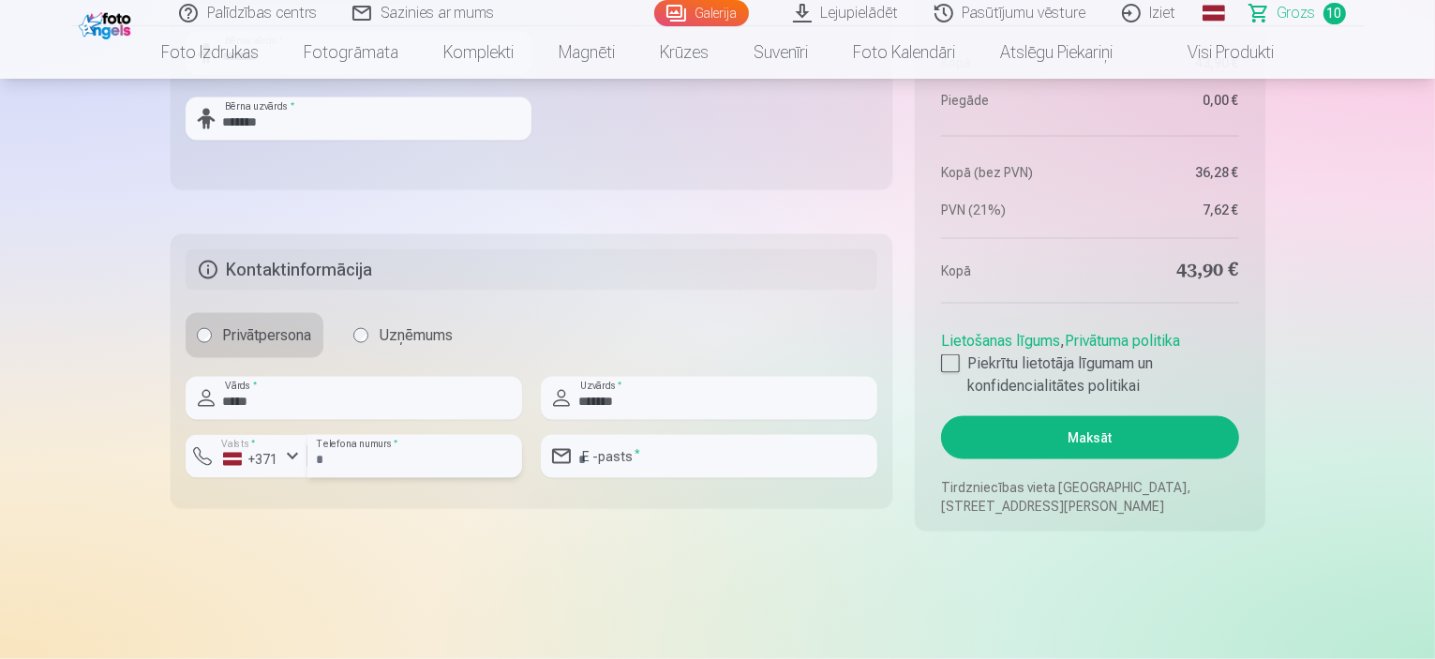
click at [390, 457] on input "number" at bounding box center [414, 456] width 215 height 43
type input "********"
click at [650, 460] on input "email" at bounding box center [709, 456] width 337 height 43
type input "**********"
click at [1033, 372] on label "Piekrītu lietotāja līgumam un konfidencialitātes politikai" at bounding box center [1089, 374] width 297 height 45
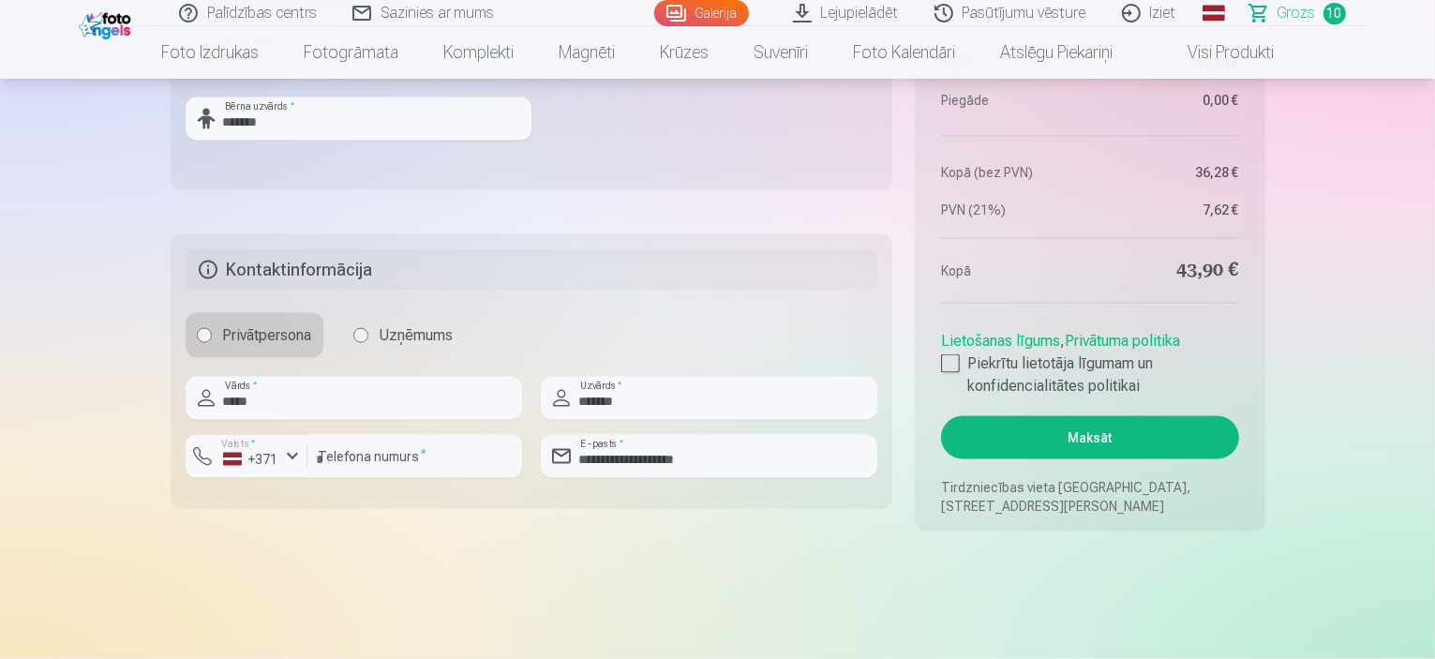
click at [1012, 340] on link "Lietošanas līgums" at bounding box center [1000, 341] width 119 height 18
click at [1101, 341] on link "Privātuma politika" at bounding box center [1122, 341] width 115 height 18
click at [1060, 439] on button "Maksāt" at bounding box center [1089, 437] width 297 height 43
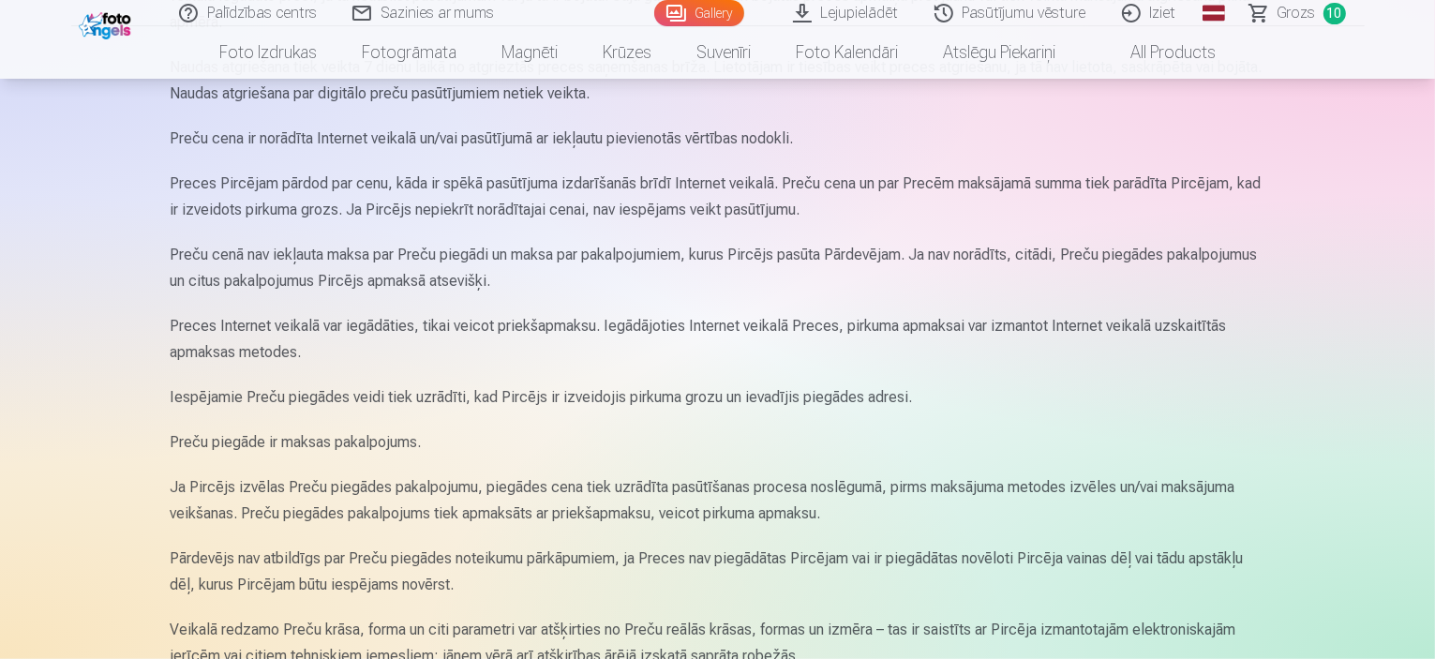
scroll to position [1031, 0]
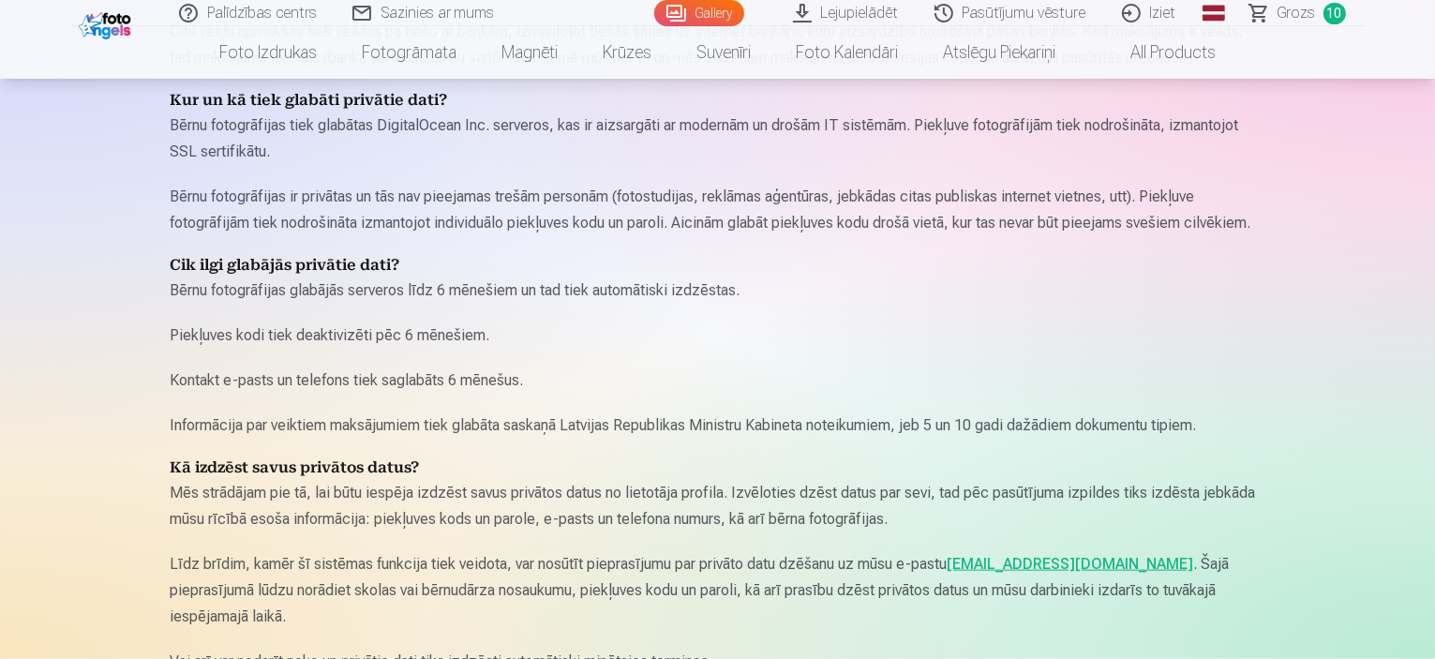
scroll to position [1969, 0]
